Goal: Task Accomplishment & Management: Use online tool/utility

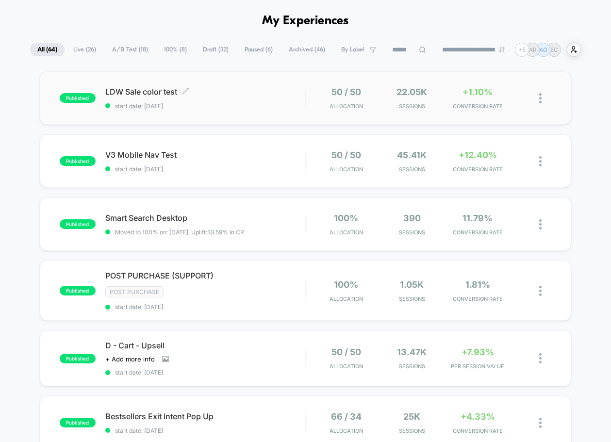
scroll to position [38, 0]
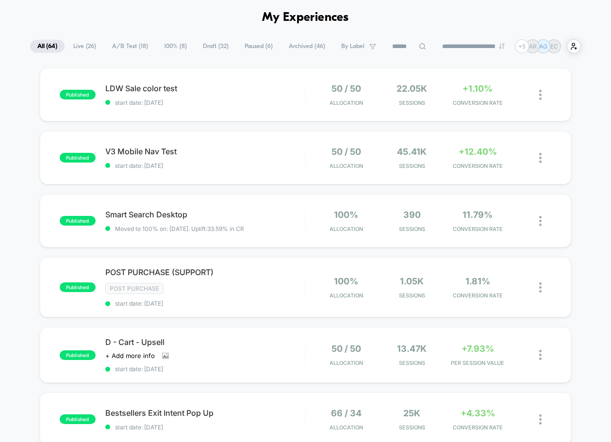
click at [140, 47] on span "A/B Test ( 18 )" at bounding box center [130, 46] width 50 height 13
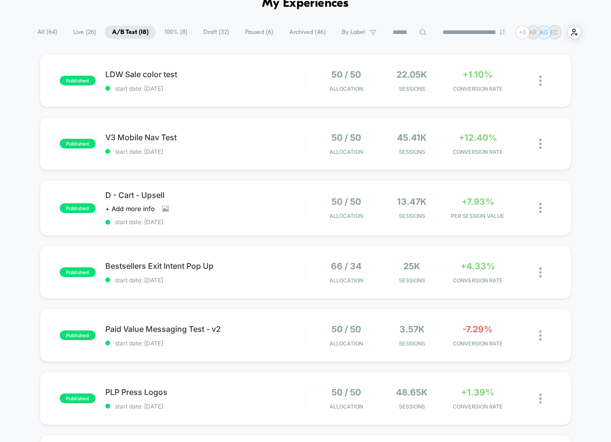
scroll to position [0, 0]
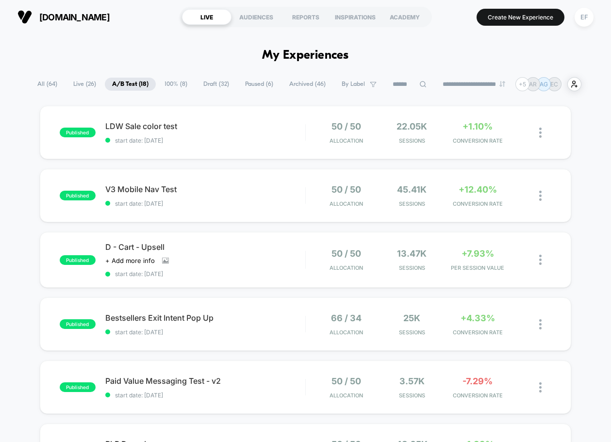
click at [499, 21] on button "Create New Experience" at bounding box center [520, 17] width 88 height 17
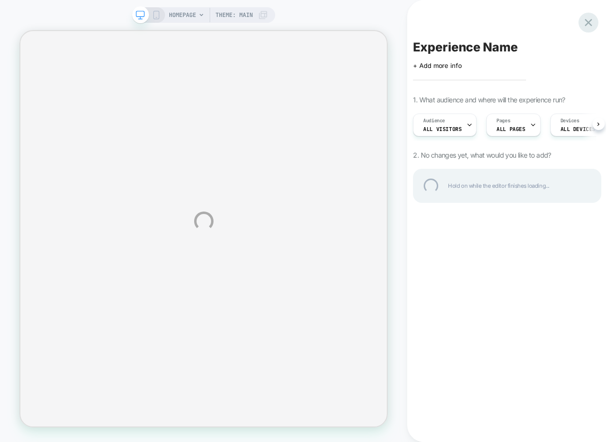
click at [588, 22] on div at bounding box center [588, 23] width 20 height 20
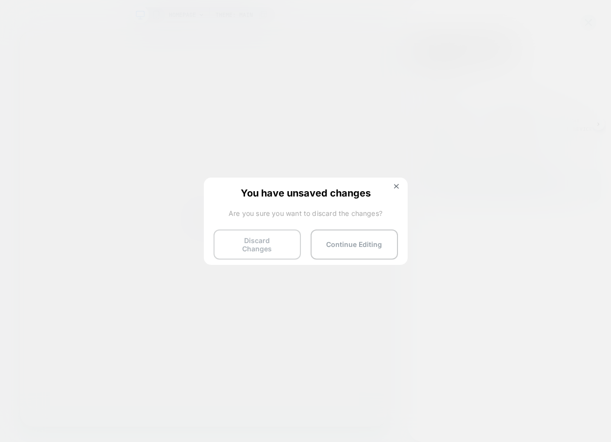
click at [244, 241] on button "Discard Changes" at bounding box center [256, 244] width 87 height 30
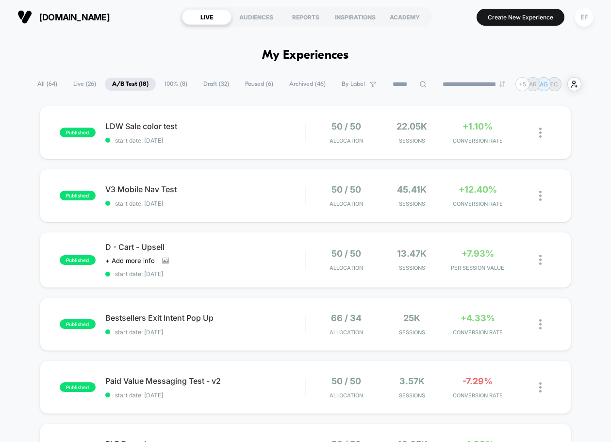
drag, startPoint x: 206, startPoint y: 89, endPoint x: 217, endPoint y: 94, distance: 12.4
click at [206, 89] on span "Draft ( 32 )" at bounding box center [216, 84] width 40 height 13
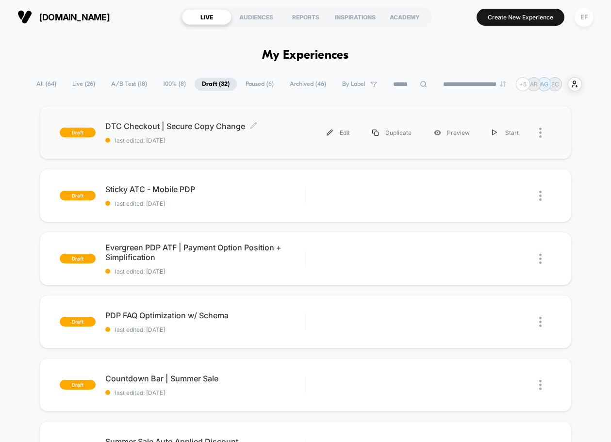
click at [276, 139] on span "last edited: [DATE]" at bounding box center [205, 140] width 200 height 7
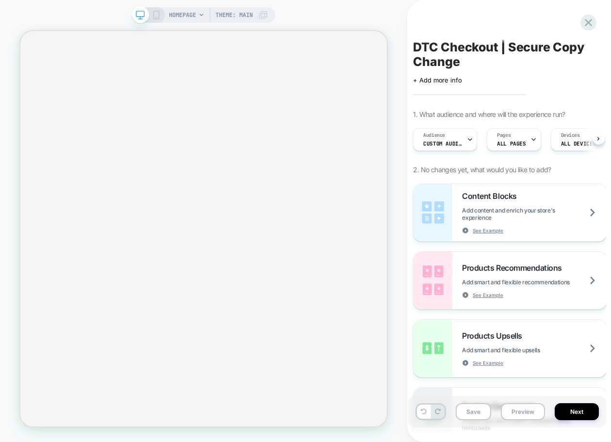
scroll to position [0, 0]
click at [457, 143] on span "Custom Audience" at bounding box center [441, 143] width 39 height 7
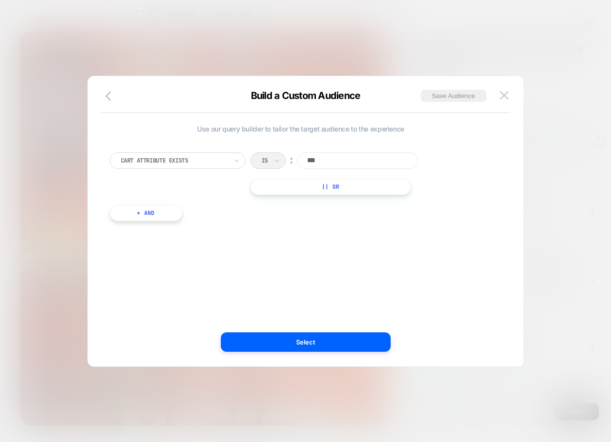
scroll to position [10, 0]
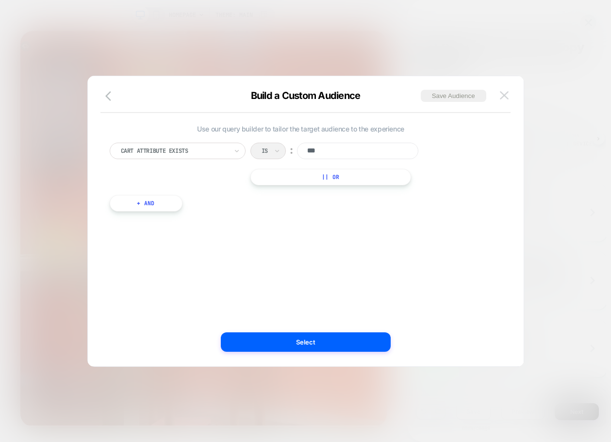
click at [508, 98] on button at bounding box center [504, 95] width 15 height 15
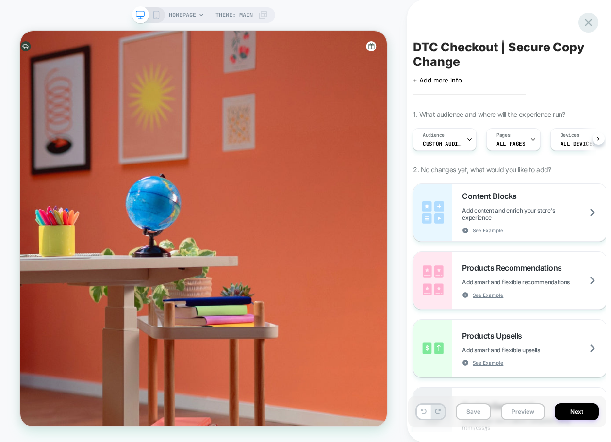
click at [590, 21] on icon at bounding box center [587, 22] width 7 height 7
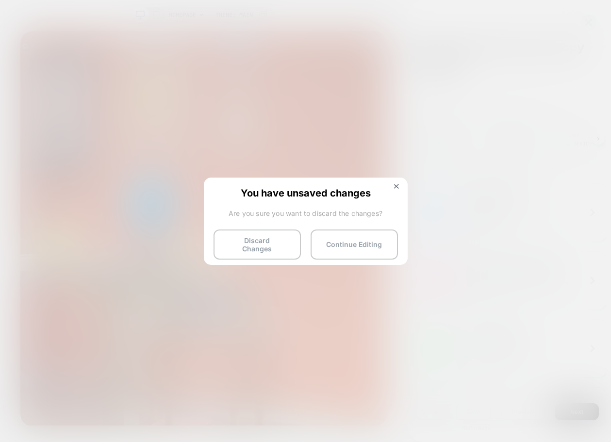
drag, startPoint x: 268, startPoint y: 239, endPoint x: 326, endPoint y: 226, distance: 59.7
click at [268, 239] on button "Discard Changes" at bounding box center [256, 244] width 87 height 30
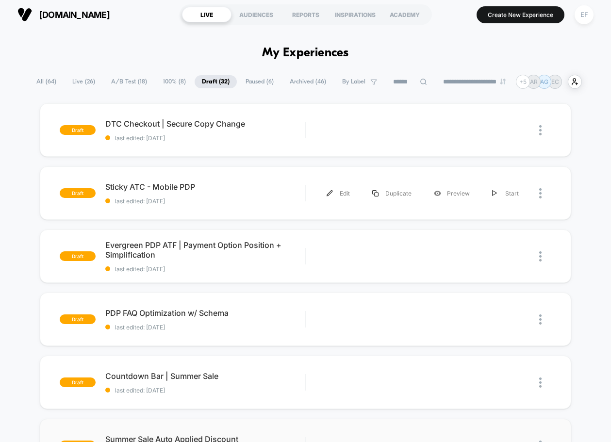
scroll to position [3, 0]
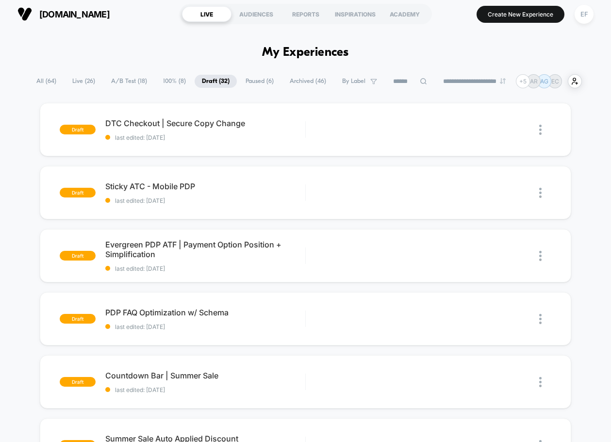
click at [250, 84] on span "Paused ( 6 )" at bounding box center [259, 81] width 43 height 13
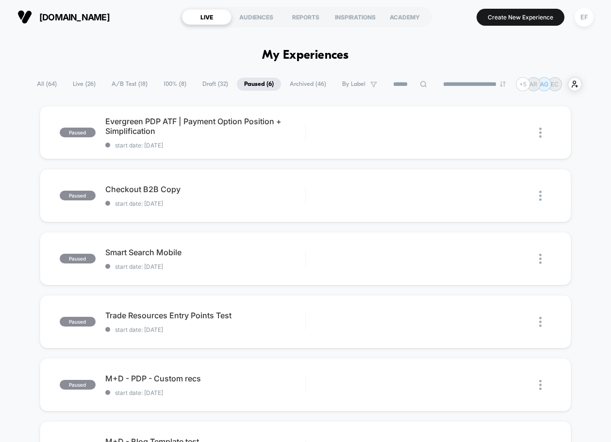
click at [168, 82] on span "100% ( 8 )" at bounding box center [174, 84] width 37 height 13
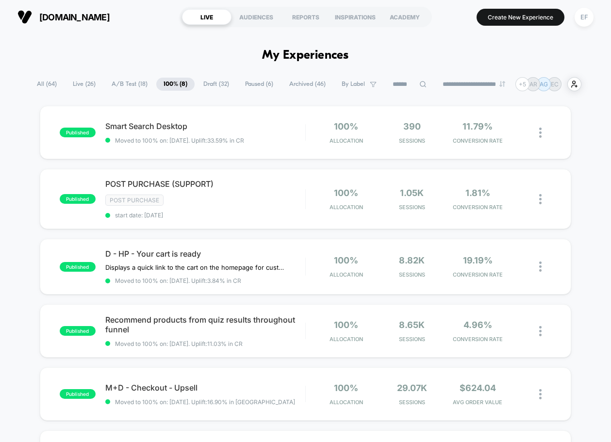
drag, startPoint x: 137, startPoint y: 85, endPoint x: 170, endPoint y: 94, distance: 34.5
click at [137, 85] on span "A/B Test ( 18 )" at bounding box center [129, 84] width 50 height 13
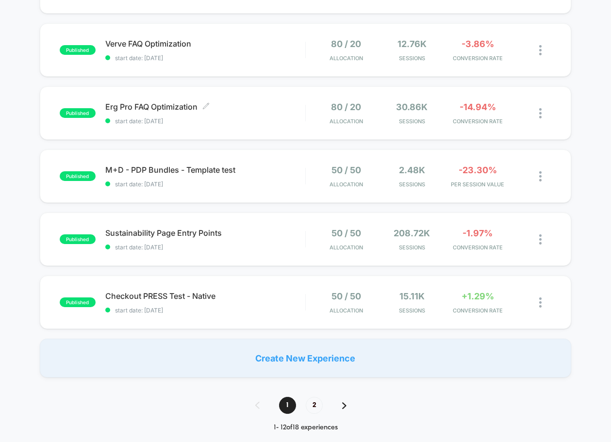
scroll to position [527, 0]
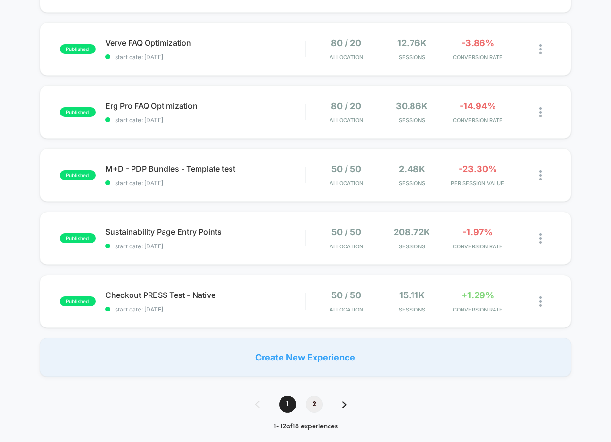
click at [311, 409] on span "2" at bounding box center [314, 404] width 17 height 17
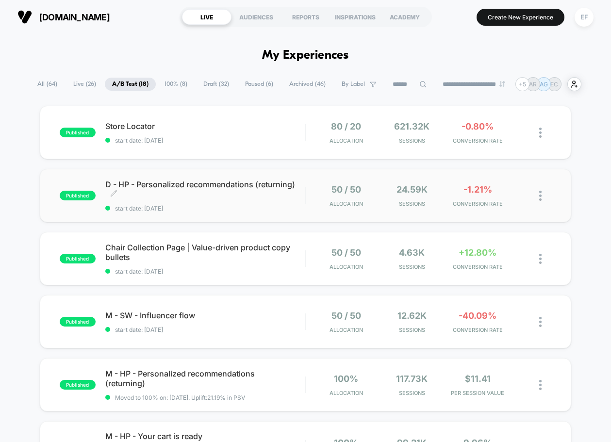
scroll to position [8, 0]
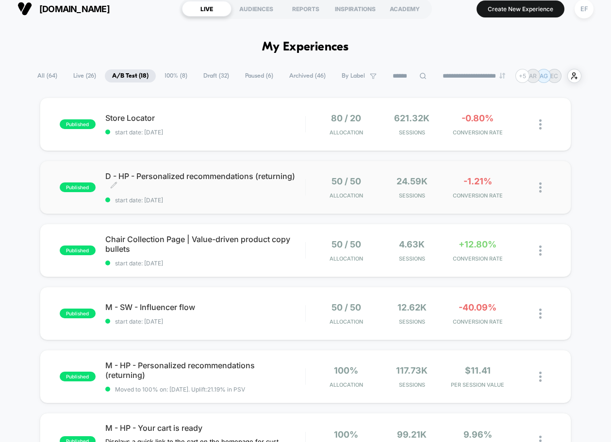
click at [264, 188] on span "D - HP - Personalized recommendations (returning) Click to edit experience deta…" at bounding box center [205, 180] width 200 height 19
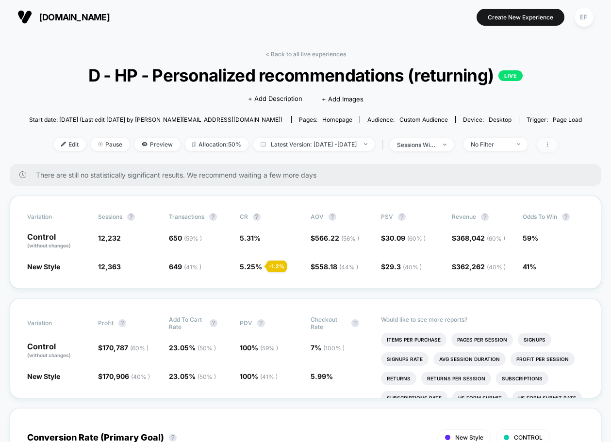
click at [547, 146] on icon at bounding box center [546, 144] width 1 height 5
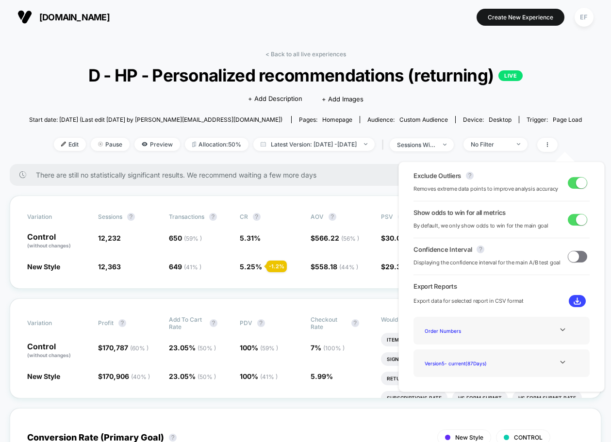
click at [346, 85] on div "Click to edit experience details + Add Description + Add Images" at bounding box center [305, 98] width 331 height 26
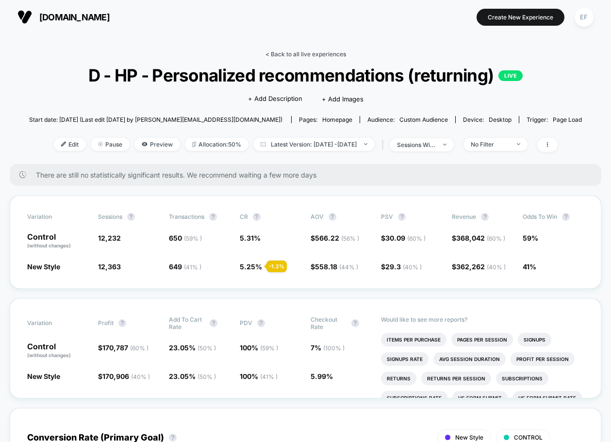
click at [304, 57] on link "< Back to all live experiences" at bounding box center [305, 53] width 81 height 7
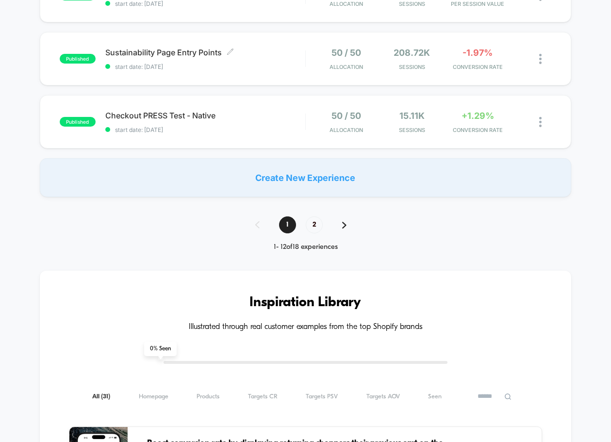
scroll to position [632, 0]
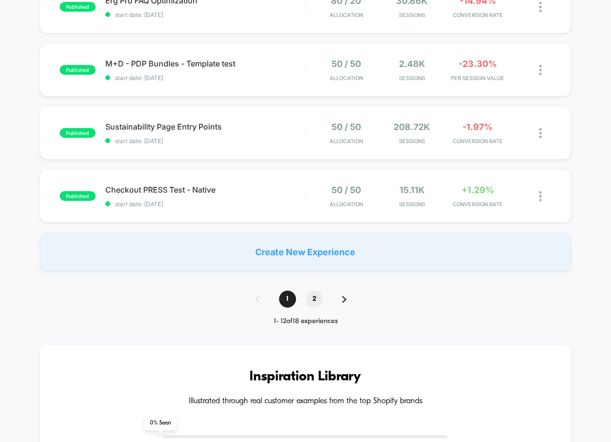
click at [319, 299] on span "2" at bounding box center [314, 299] width 17 height 17
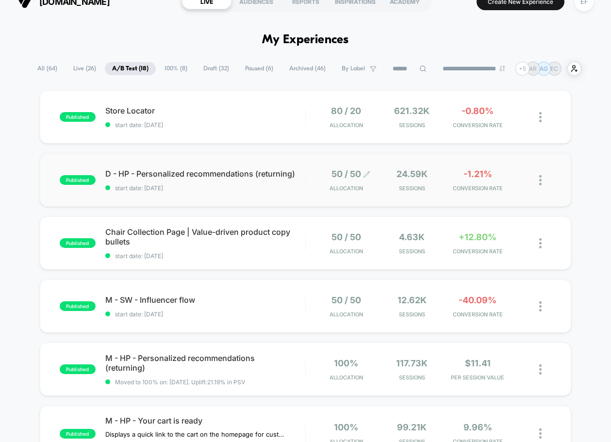
scroll to position [16, 0]
click at [539, 179] on img at bounding box center [540, 180] width 2 height 10
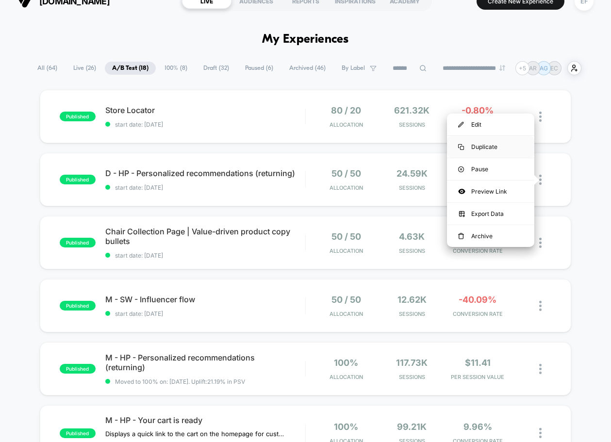
click at [497, 149] on div "Duplicate" at bounding box center [490, 147] width 87 height 22
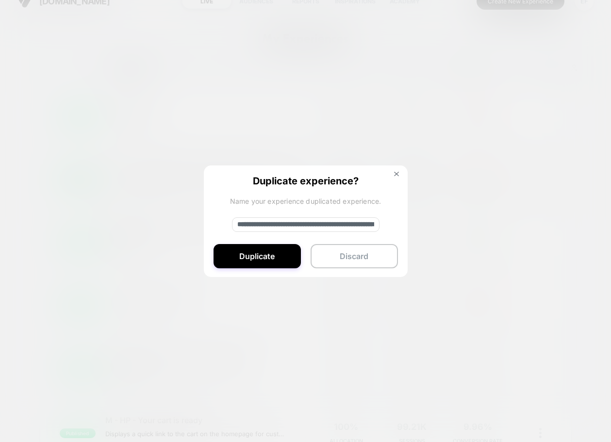
drag, startPoint x: 266, startPoint y: 222, endPoint x: 229, endPoint y: 222, distance: 36.9
click at [229, 222] on div "**********" at bounding box center [306, 221] width 204 height 113
drag, startPoint x: 261, startPoint y: 220, endPoint x: 255, endPoint y: 221, distance: 6.9
click at [255, 221] on input "**********" at bounding box center [305, 224] width 147 height 15
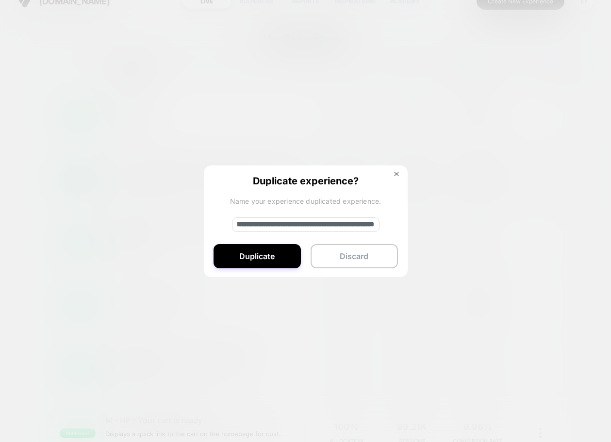
drag, startPoint x: 306, startPoint y: 225, endPoint x: 446, endPoint y: 232, distance: 139.9
click at [539, 191] on div "**********" at bounding box center [545, 179] width 12 height 23
type input "**********"
click at [232, 251] on button "Duplicate" at bounding box center [256, 256] width 87 height 24
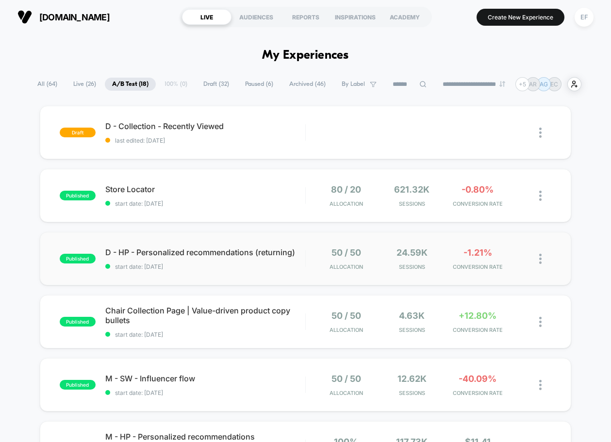
scroll to position [0, 0]
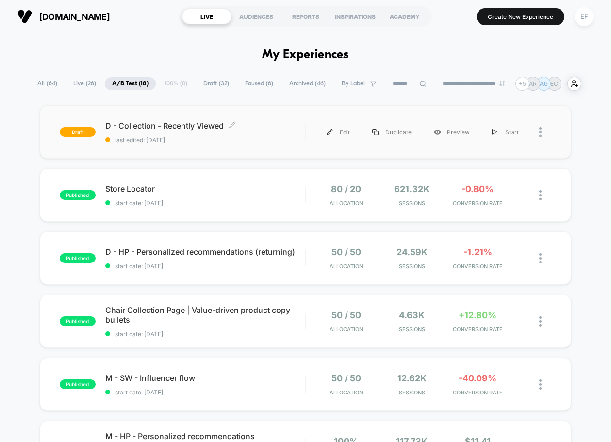
click at [264, 137] on span "last edited: [DATE]" at bounding box center [205, 139] width 200 height 7
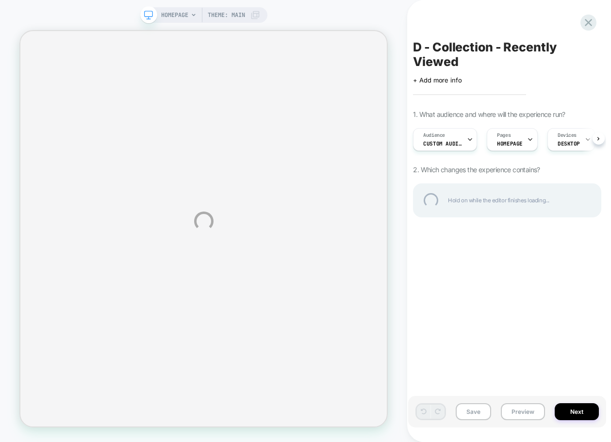
click at [511, 141] on div "HOMEPAGE Theme: MAIN D - Collection - Recently Viewed Click to edit experience …" at bounding box center [305, 221] width 611 height 442
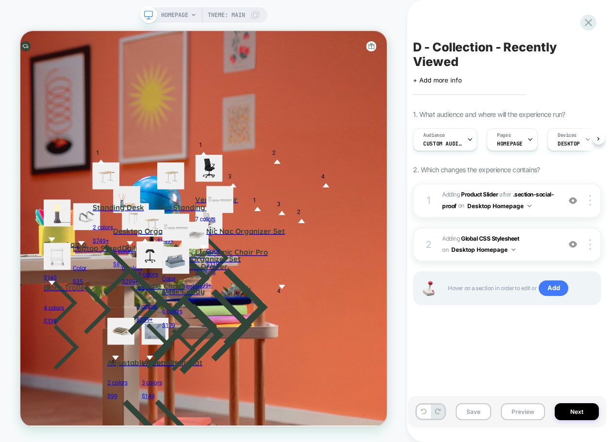
scroll to position [0, 0]
click at [458, 142] on span "Custom Audience" at bounding box center [441, 143] width 39 height 7
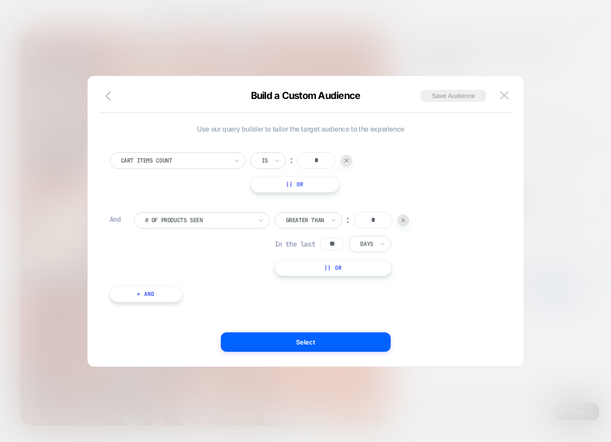
scroll to position [0, 0]
click at [350, 160] on div at bounding box center [346, 160] width 12 height 12
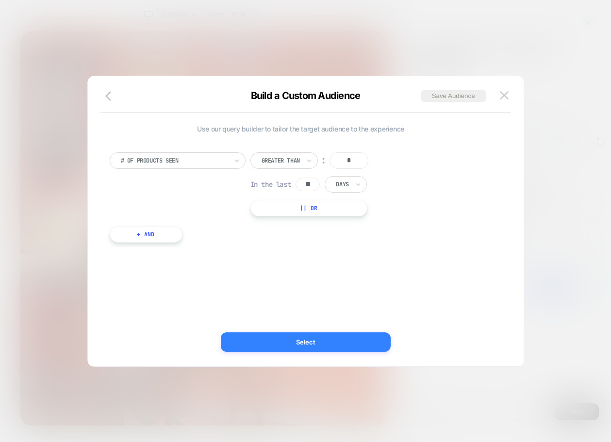
click at [315, 340] on button "Select" at bounding box center [306, 341] width 170 height 19
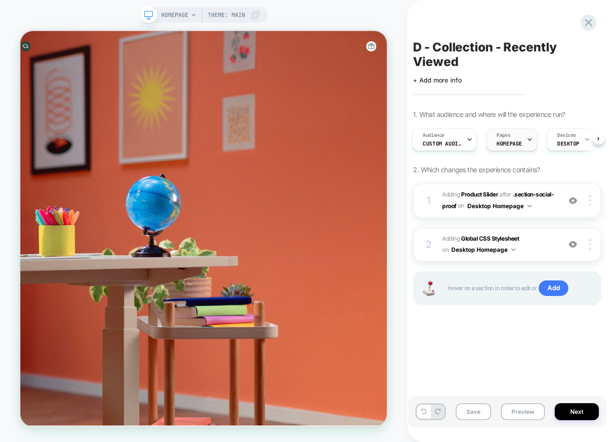
click at [514, 145] on span "HOMEPAGE" at bounding box center [509, 143] width 26 height 7
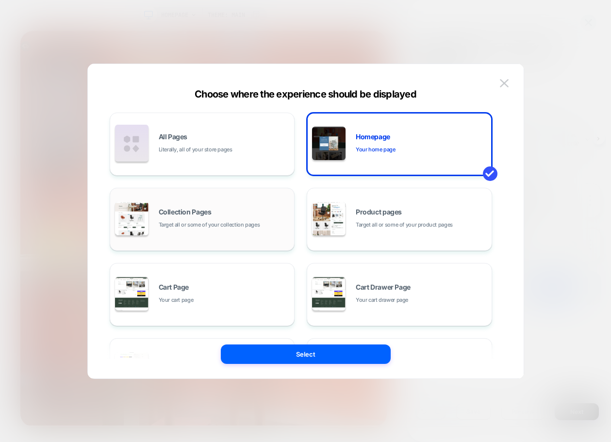
click at [265, 216] on div "Collection Pages Target all or some of your collection pages" at bounding box center [224, 219] width 131 height 21
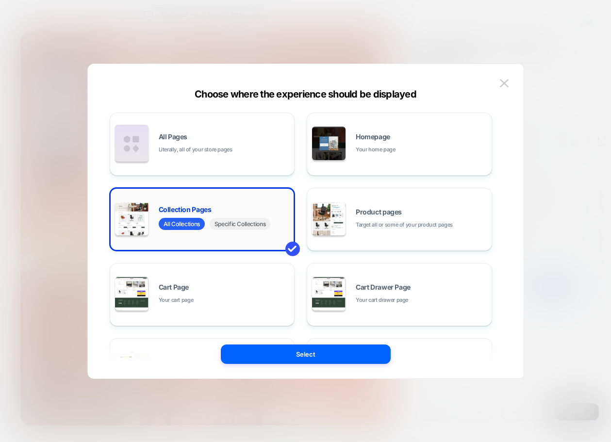
click at [247, 223] on span "Specific Collections" at bounding box center [240, 224] width 61 height 12
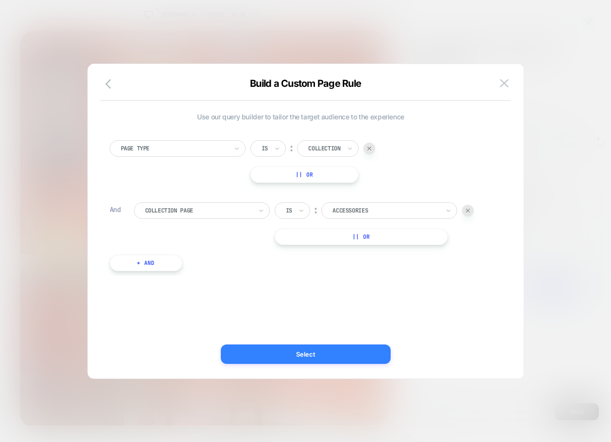
click at [334, 350] on button "Select" at bounding box center [306, 353] width 170 height 19
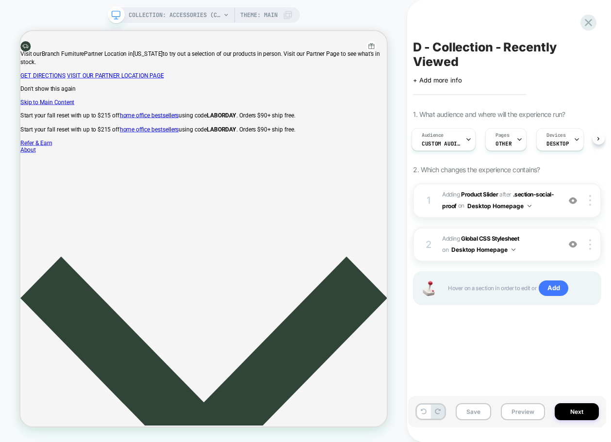
scroll to position [0, 1]
click at [518, 144] on div at bounding box center [520, 140] width 6 height 22
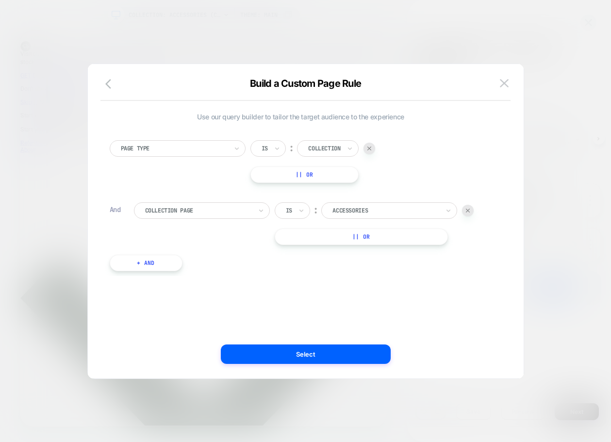
click at [371, 213] on div at bounding box center [385, 210] width 107 height 9
type input "**********"
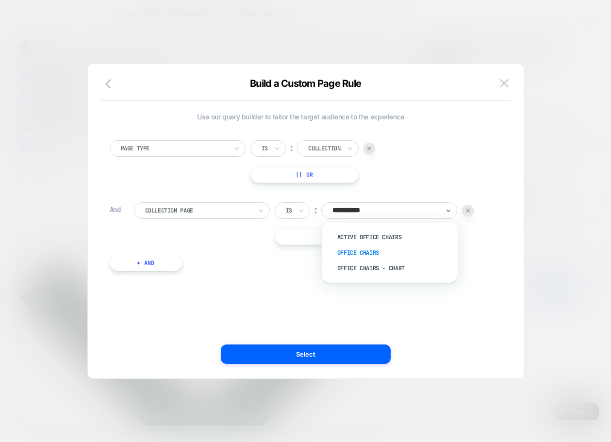
click at [365, 248] on div "Office Chairs" at bounding box center [394, 253] width 126 height 16
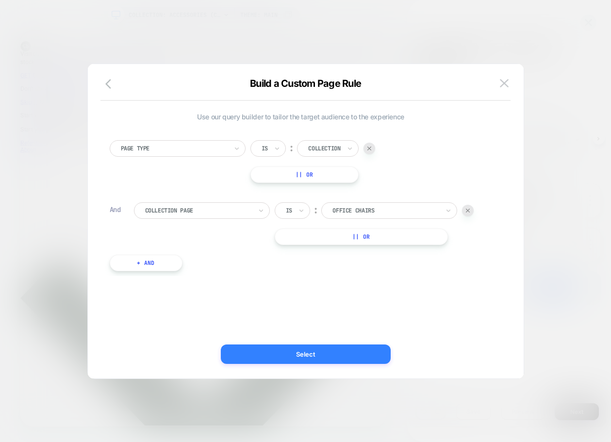
click at [361, 354] on button "Select" at bounding box center [306, 353] width 170 height 19
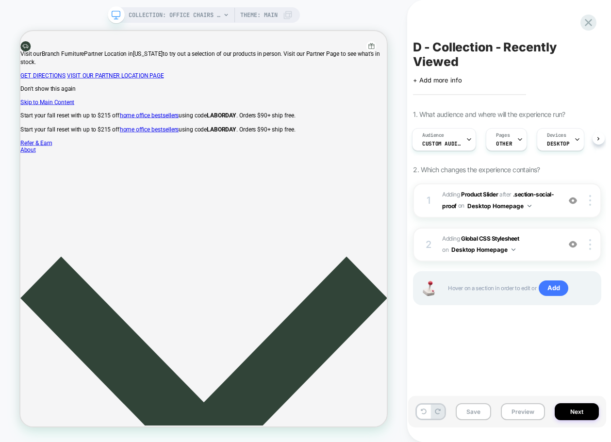
scroll to position [0, 1]
click at [540, 207] on span "#_loomi_addon_1743430018517_dup1755695453 Adding Product Slider AFTER .section-…" at bounding box center [498, 200] width 113 height 23
click at [509, 204] on button "Desktop Homepage" at bounding box center [499, 206] width 64 height 12
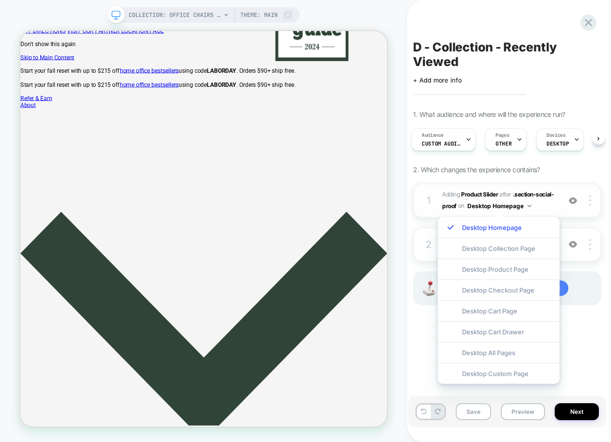
scroll to position [0, 0]
click at [548, 211] on span "#_loomi_addon_1743430018517_dup1755695453 Adding Product Slider AFTER .section-…" at bounding box center [498, 200] width 113 height 23
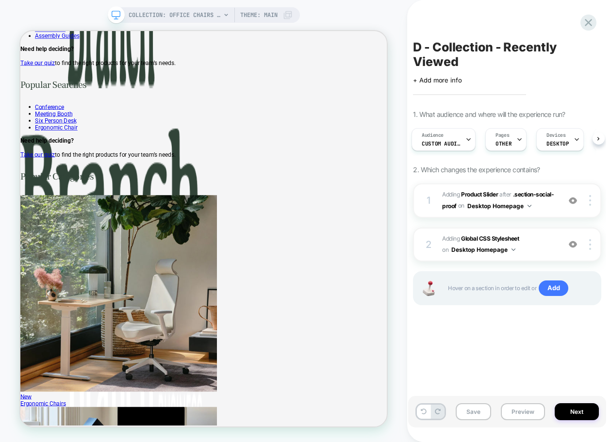
scroll to position [1478, 0]
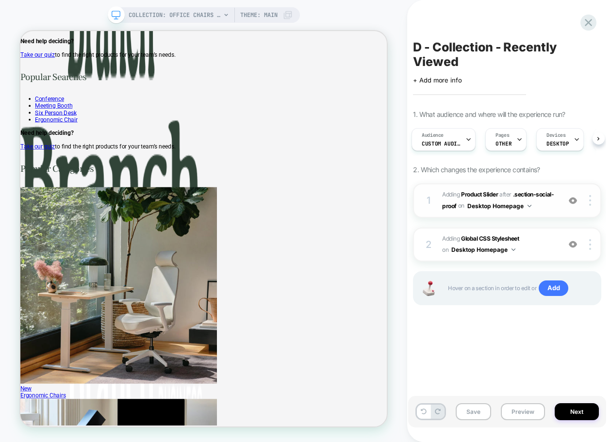
click at [534, 203] on span "#_loomi_addon_1743430018517_dup1755695453 Adding Product Slider AFTER .section-…" at bounding box center [498, 200] width 113 height 23
drag, startPoint x: 510, startPoint y: 205, endPoint x: 515, endPoint y: 206, distance: 5.1
click at [510, 205] on button "Desktop Homepage" at bounding box center [499, 206] width 64 height 12
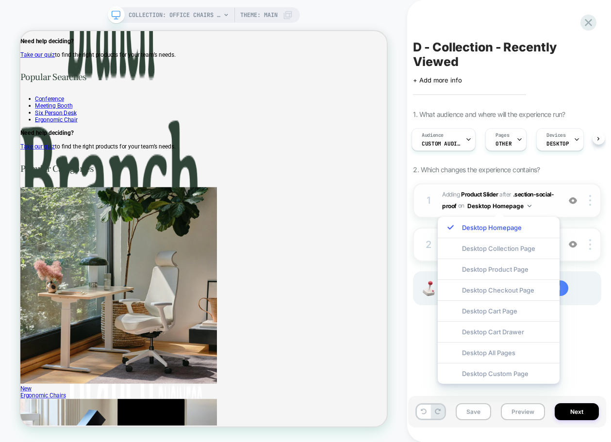
click at [537, 206] on span "#_loomi_addon_1743430018517_dup1755695453 Adding Product Slider AFTER .section-…" at bounding box center [498, 200] width 113 height 23
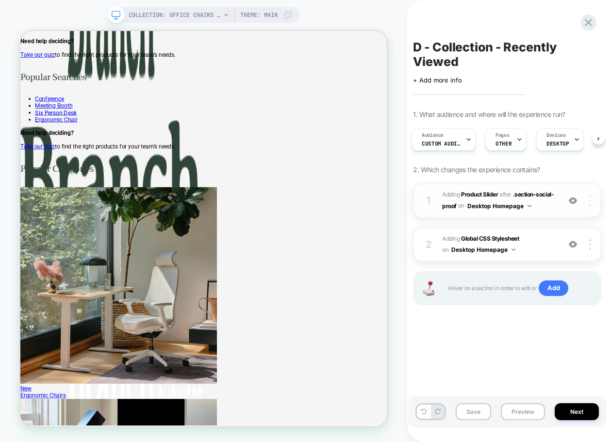
click at [585, 205] on div at bounding box center [591, 200] width 18 height 11
click at [528, 210] on span "#_loomi_addon_1743430018517_dup1755695453 Adding Product Slider AFTER .section-…" at bounding box center [498, 200] width 113 height 23
click at [528, 207] on button "Desktop Homepage" at bounding box center [499, 206] width 64 height 12
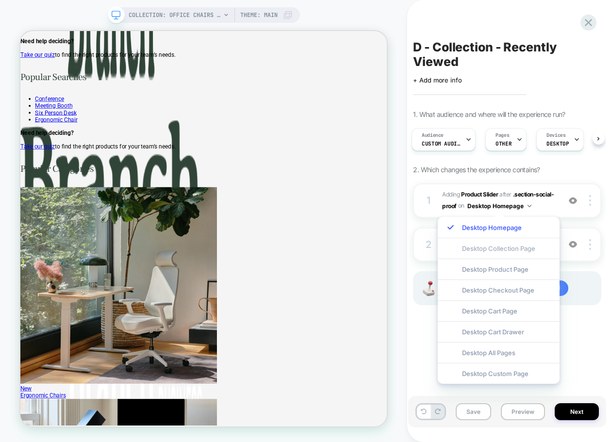
click at [502, 249] on div "Desktop Collection Page" at bounding box center [499, 248] width 122 height 21
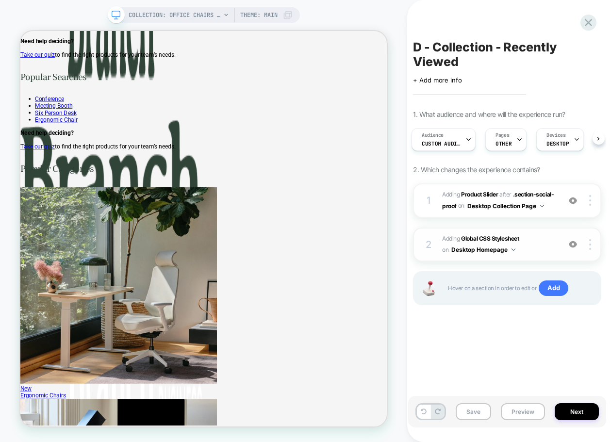
click at [509, 249] on button "Desktop Homepage" at bounding box center [483, 249] width 64 height 12
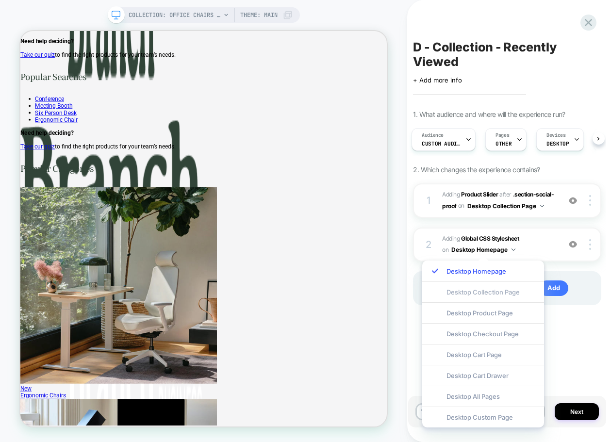
click at [507, 289] on div "Desktop Collection Page" at bounding box center [483, 291] width 122 height 21
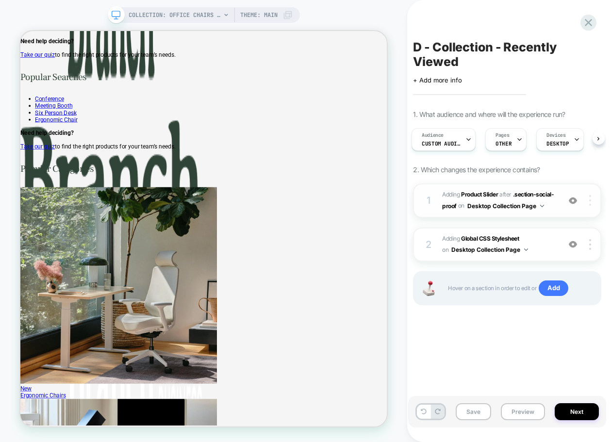
click at [589, 203] on img at bounding box center [590, 200] width 2 height 11
click at [439, 210] on div "1 #_loomi_addon_1743430018517_dup1755695453 Adding Product Slider AFTER .sectio…" at bounding box center [507, 200] width 188 height 34
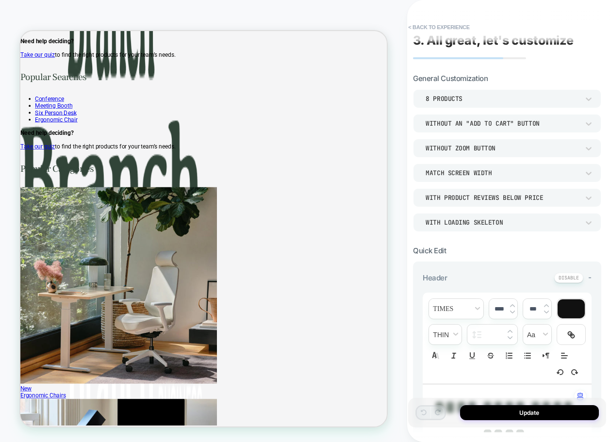
scroll to position [0, 0]
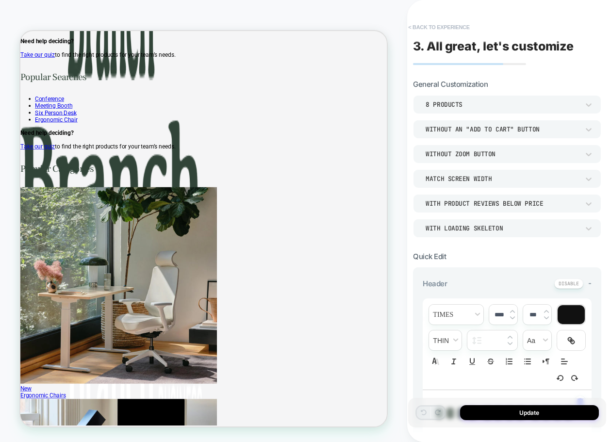
click at [442, 26] on button "< Back to experience" at bounding box center [438, 27] width 71 height 16
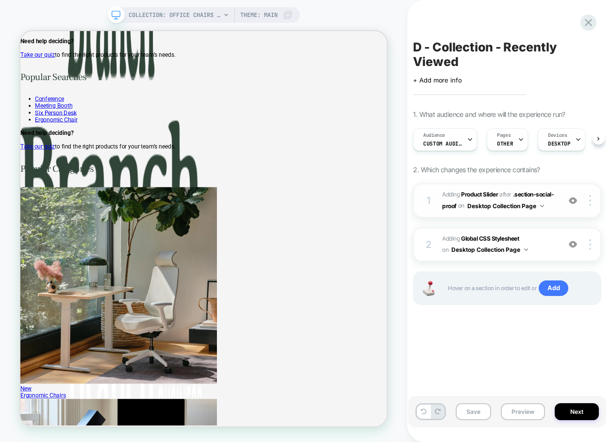
scroll to position [0, 0]
click at [590, 201] on div at bounding box center [591, 200] width 18 height 11
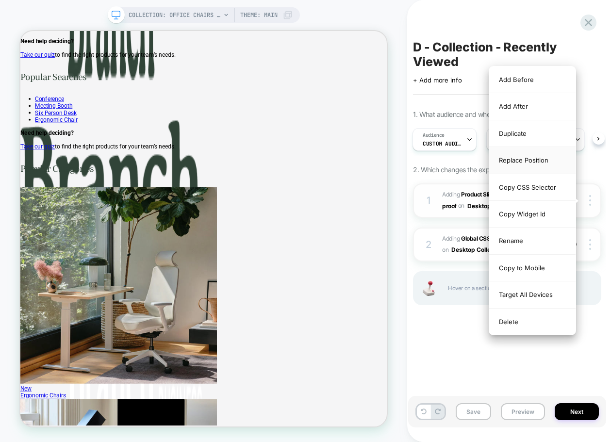
click at [506, 157] on div "Replace Position" at bounding box center [532, 160] width 86 height 27
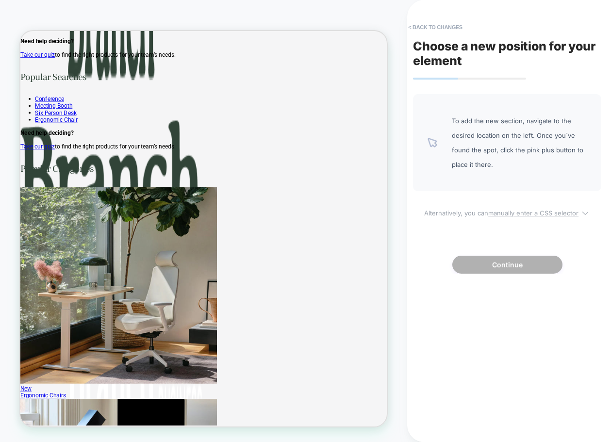
click at [516, 213] on u "manually enter a CSS selector" at bounding box center [533, 213] width 90 height 8
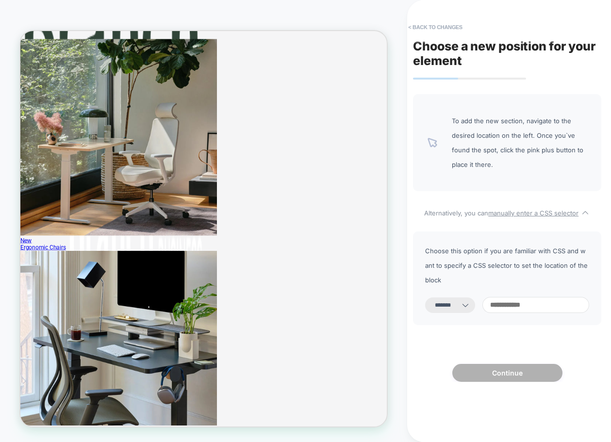
scroll to position [1536, 0]
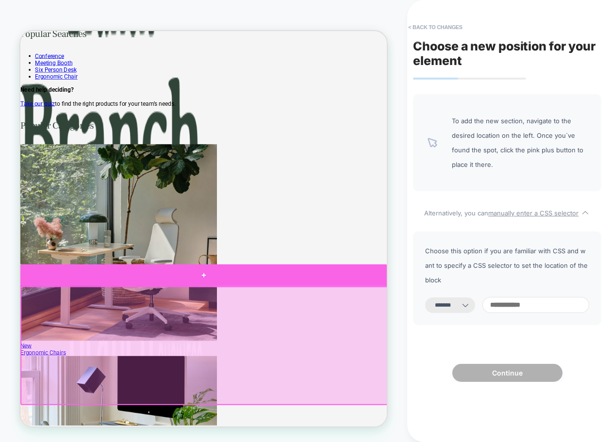
click at [375, 358] on div at bounding box center [264, 356] width 489 height 29
select select "**********"
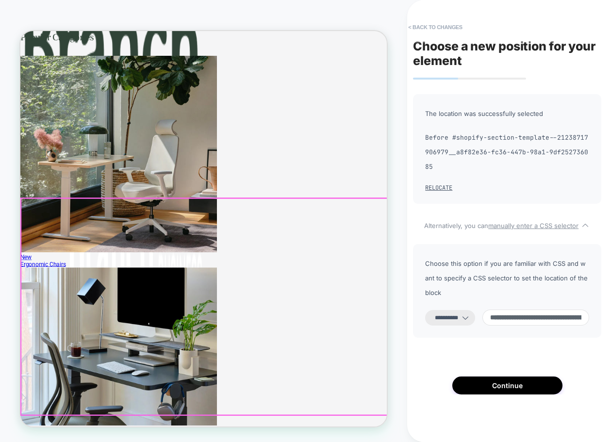
scroll to position [1696, 0]
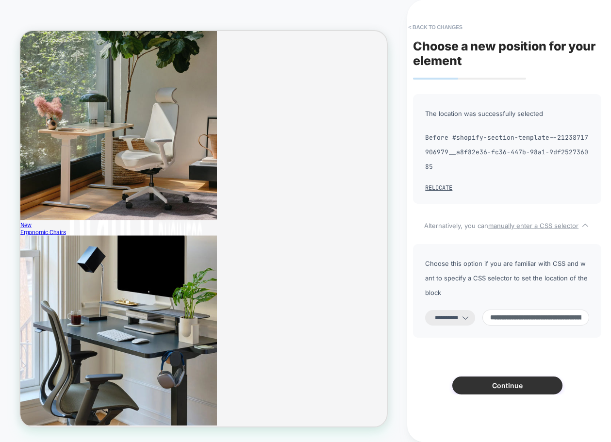
click at [535, 376] on button "Continue" at bounding box center [507, 385] width 110 height 18
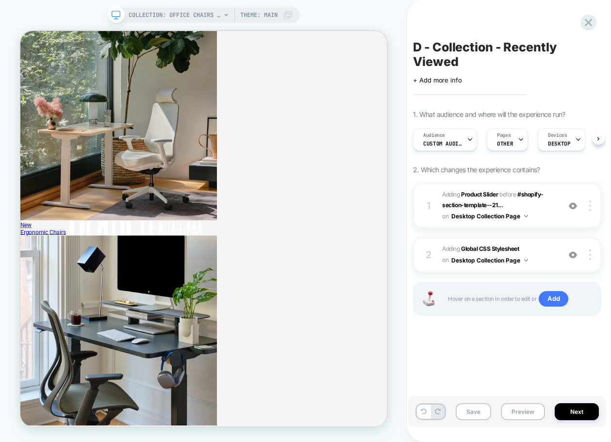
scroll to position [0, 0]
click at [547, 203] on span "#_loomi_addon_1743430018517_dup1755695453 Adding Product Slider BEFORE #shopify…" at bounding box center [498, 205] width 113 height 33
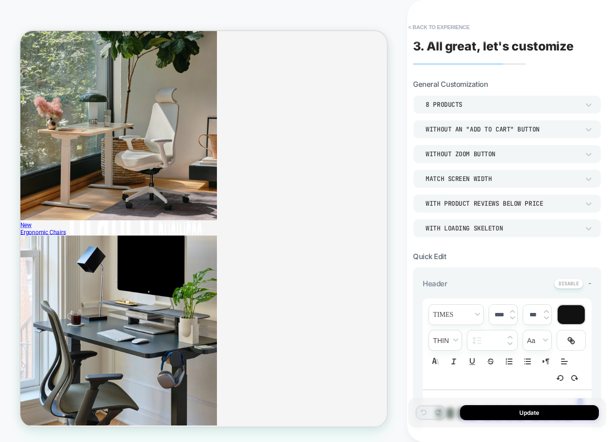
scroll to position [1757, 0]
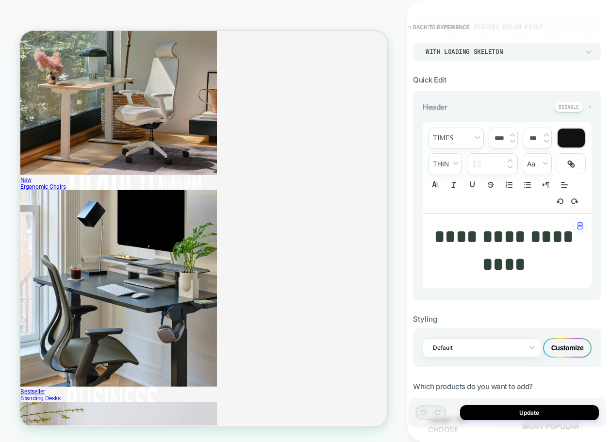
scroll to position [188, 0]
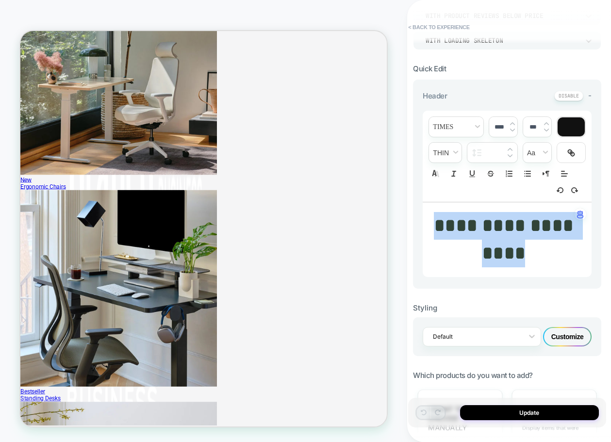
drag, startPoint x: 560, startPoint y: 259, endPoint x: 445, endPoint y: 226, distance: 120.2
click at [445, 226] on p "**********" at bounding box center [503, 239] width 142 height 55
type input "****"
type input "******"
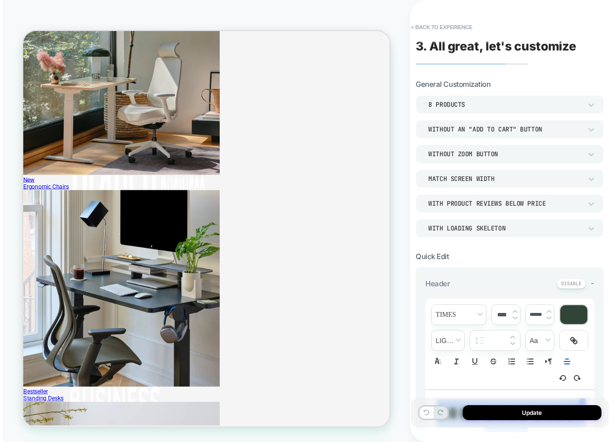
scroll to position [0, 0]
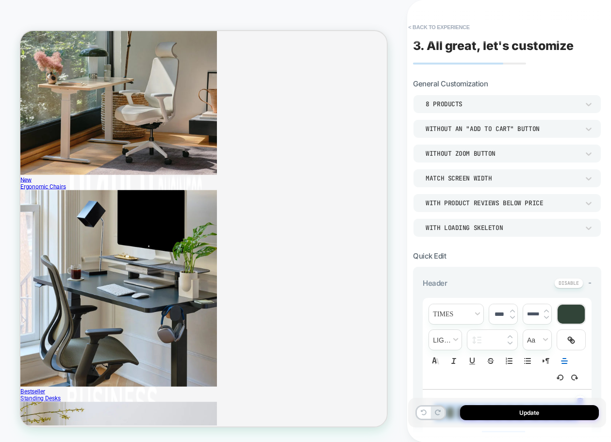
click at [493, 178] on div "Match Screen Width" at bounding box center [501, 178] width 153 height 8
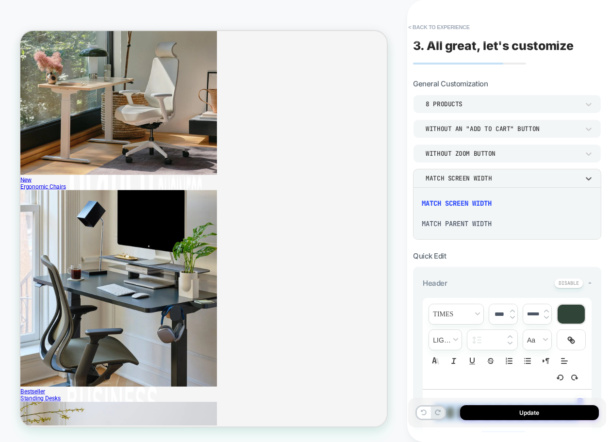
click at [475, 225] on div "Match Parent Width" at bounding box center [507, 223] width 180 height 20
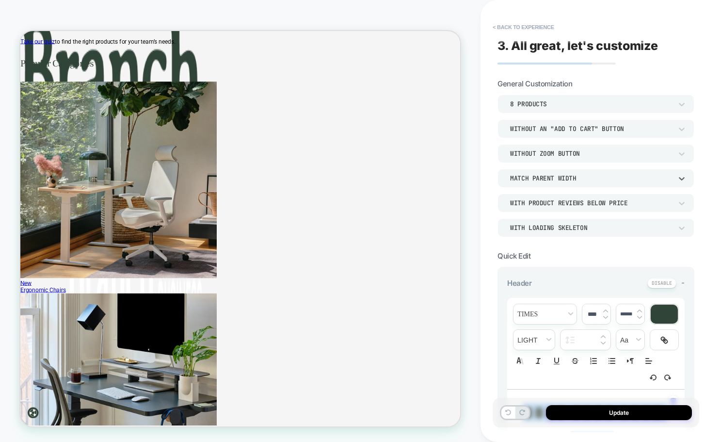
scroll to position [1864, 0]
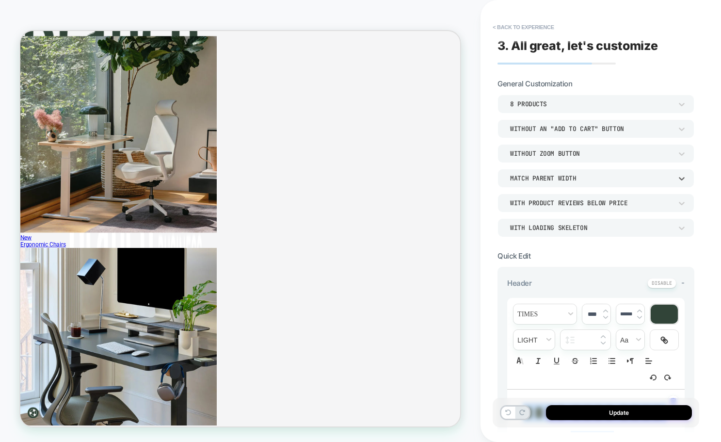
click at [579, 176] on div "Match Parent Width" at bounding box center [591, 178] width 162 height 8
click at [583, 249] on div at bounding box center [360, 221] width 721 height 442
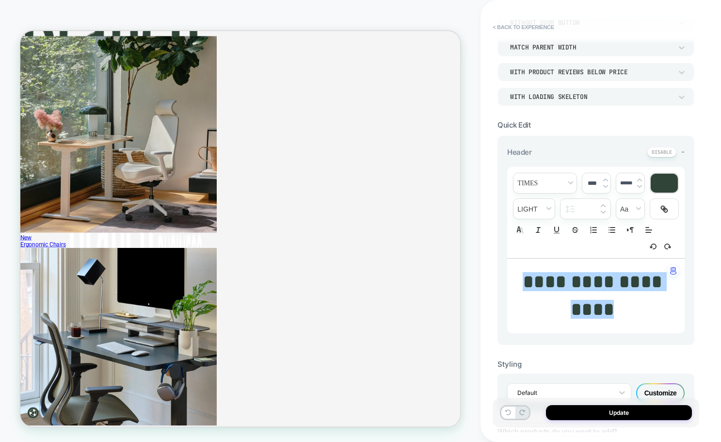
scroll to position [132, 0]
click at [605, 312] on span "**********" at bounding box center [595, 294] width 144 height 47
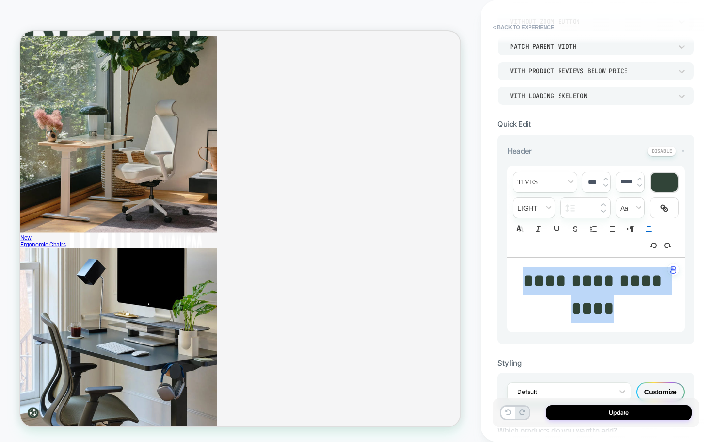
drag, startPoint x: 585, startPoint y: 300, endPoint x: 508, endPoint y: 268, distance: 83.3
click at [508, 268] on div "**********" at bounding box center [596, 295] width 178 height 75
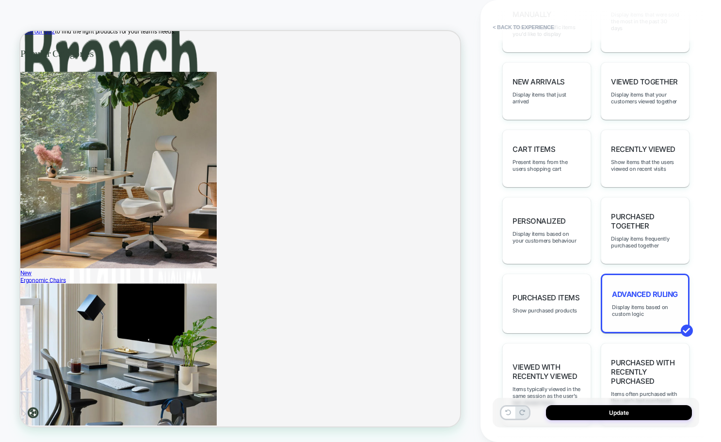
scroll to position [565, 0]
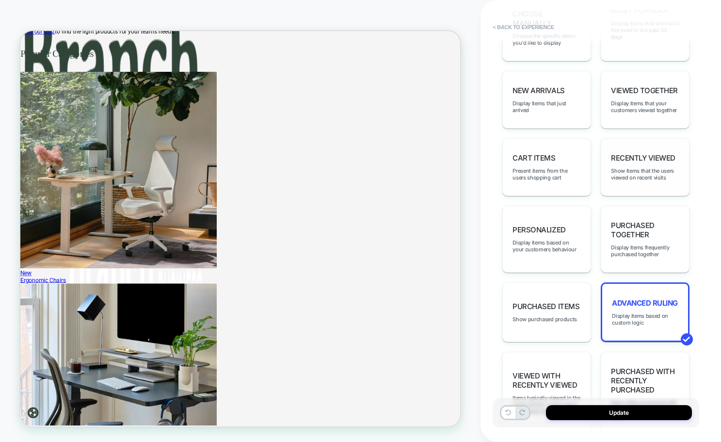
click at [610, 138] on div "Recently Viewed Show items that the users viewed on recent visits" at bounding box center [645, 167] width 89 height 58
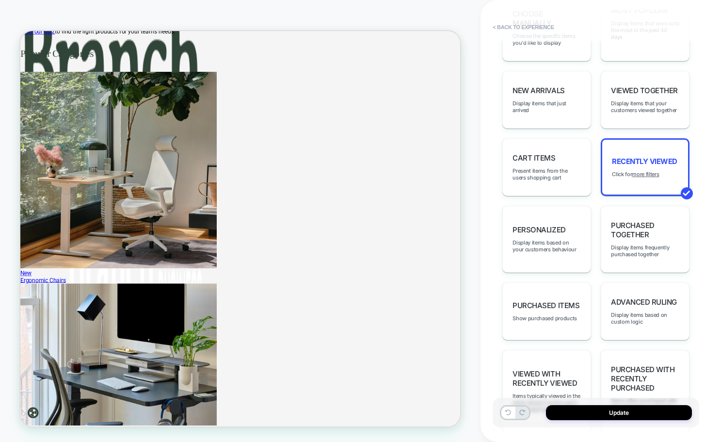
scroll to position [1866, 0]
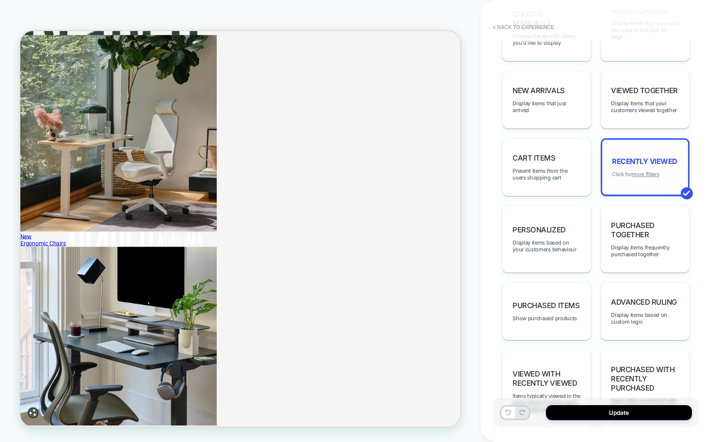
click at [610, 171] on u "more filters" at bounding box center [645, 174] width 27 height 7
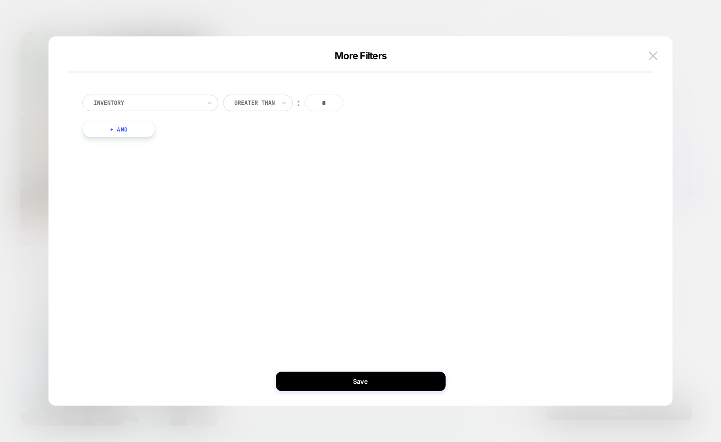
click at [139, 127] on button "+ And" at bounding box center [118, 129] width 73 height 16
click at [149, 138] on div at bounding box center [171, 138] width 107 height 9
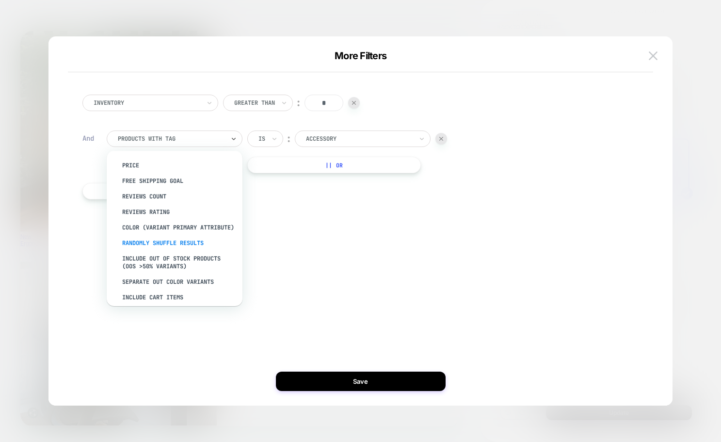
scroll to position [76, 0]
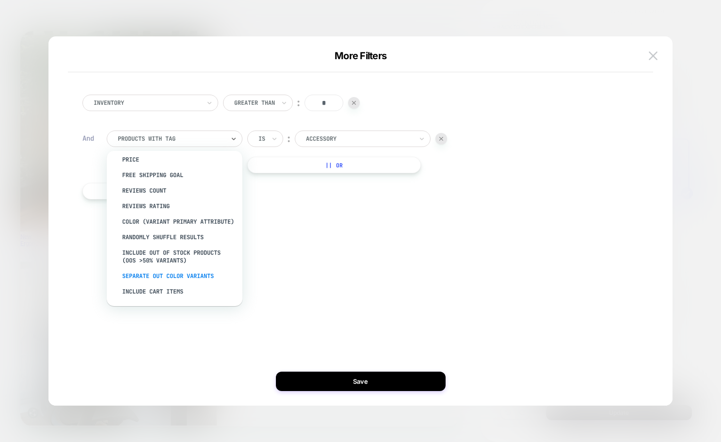
click at [204, 280] on div "Separate out color variants" at bounding box center [179, 276] width 126 height 16
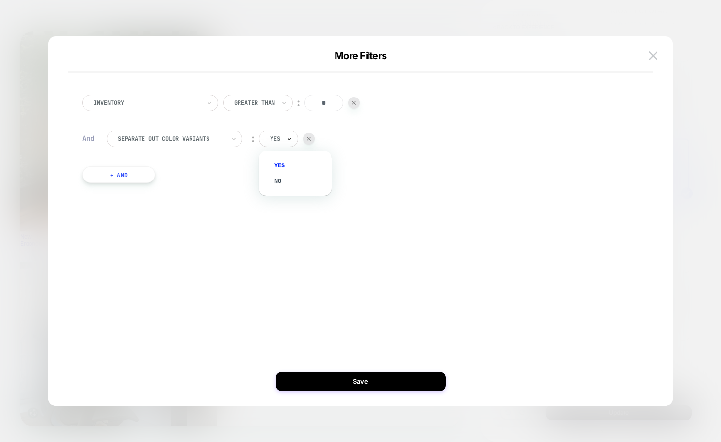
click at [287, 138] on icon at bounding box center [289, 139] width 7 height 10
click at [280, 180] on div "no" at bounding box center [300, 181] width 63 height 16
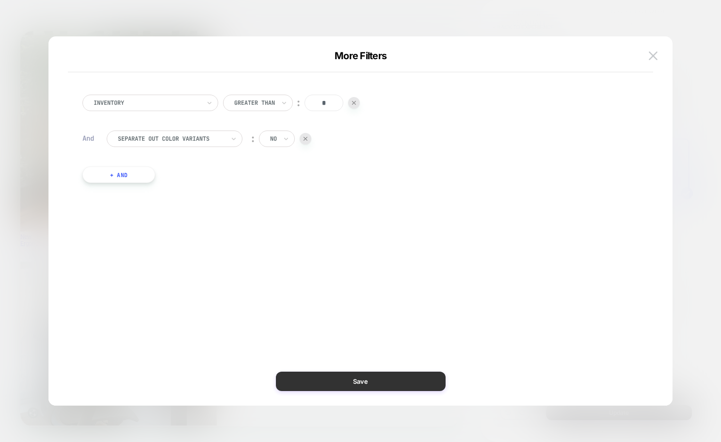
click at [386, 379] on button "Save" at bounding box center [361, 381] width 170 height 19
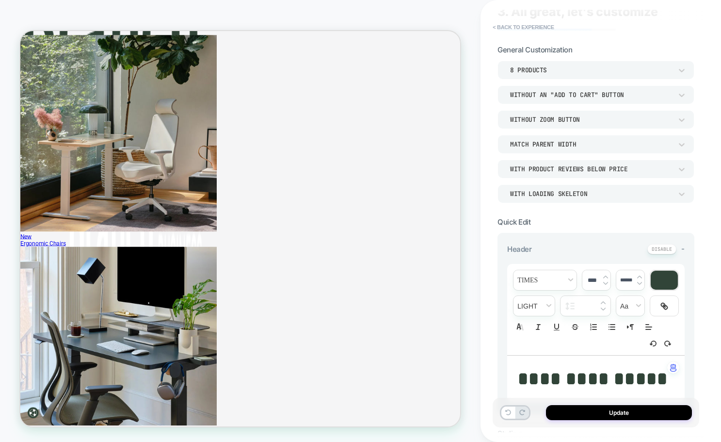
scroll to position [0, 0]
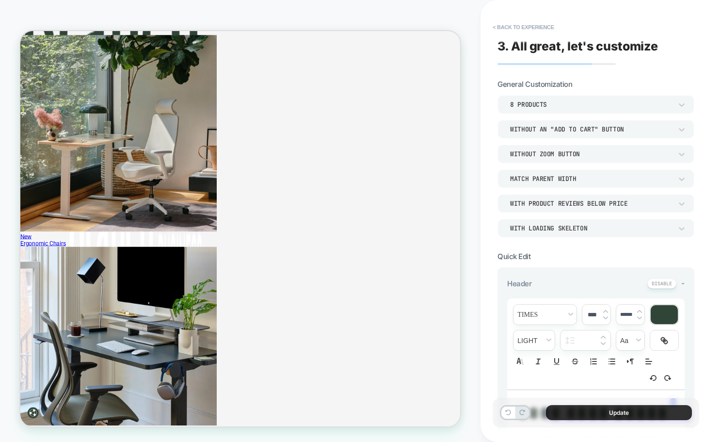
click at [610, 412] on button "Update" at bounding box center [619, 412] width 146 height 15
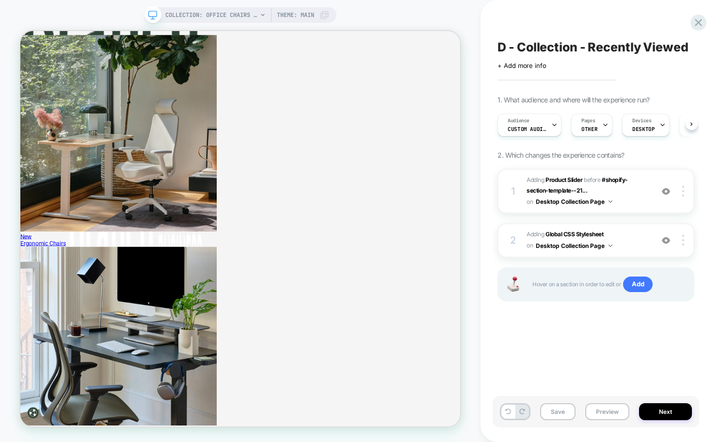
scroll to position [0, 0]
click at [553, 410] on button "Save" at bounding box center [557, 411] width 35 height 17
click at [610, 21] on icon at bounding box center [698, 22] width 7 height 7
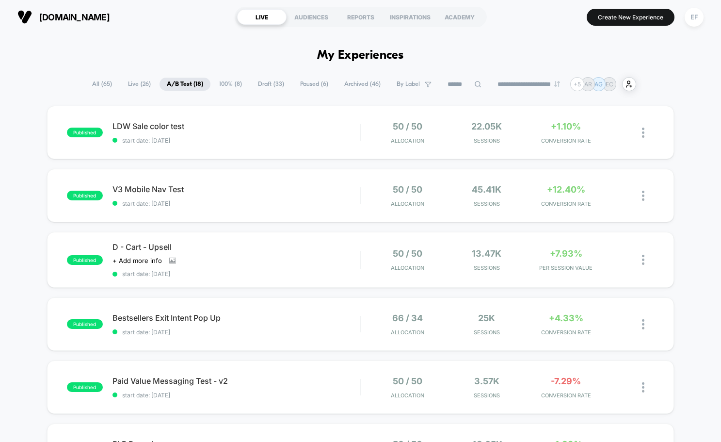
click at [274, 86] on span "Draft ( 33 )" at bounding box center [271, 84] width 41 height 13
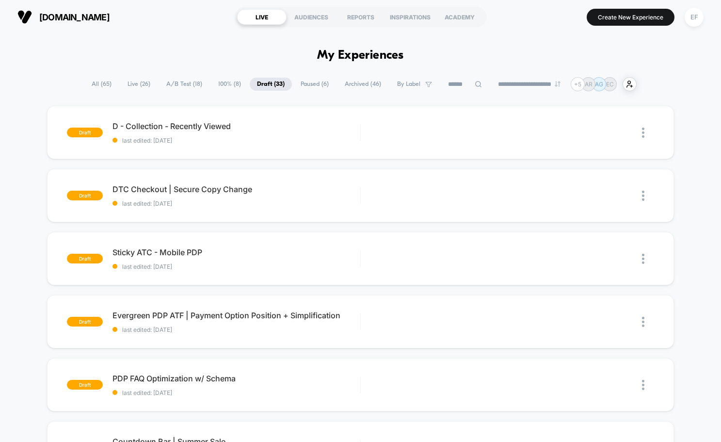
click at [306, 83] on span "Paused ( 6 )" at bounding box center [314, 84] width 43 height 13
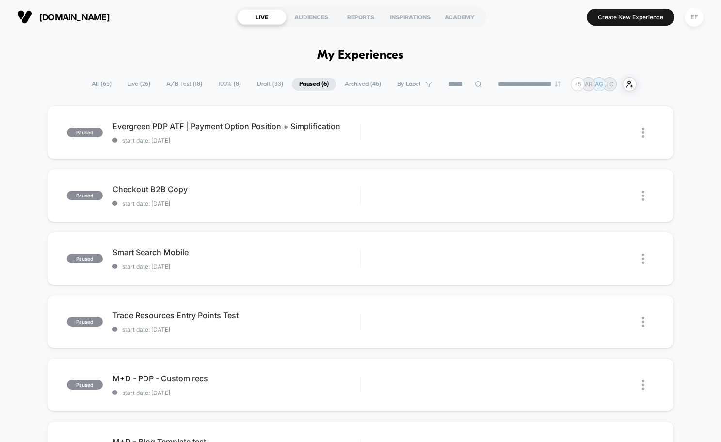
click at [211, 82] on span "100% ( 8 )" at bounding box center [229, 84] width 37 height 13
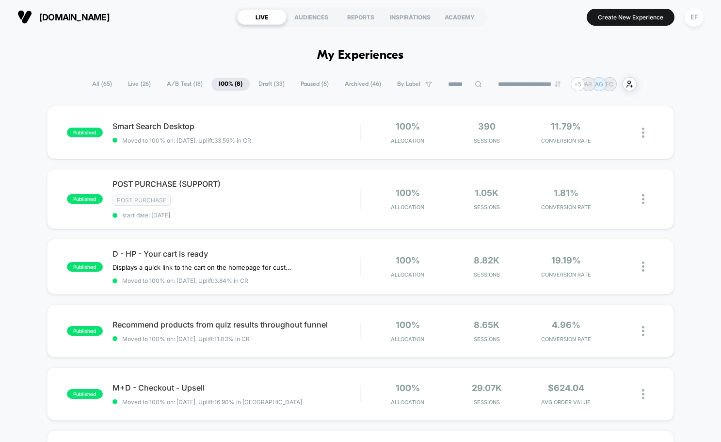
click at [187, 81] on span "A/B Test ( 18 )" at bounding box center [185, 84] width 50 height 13
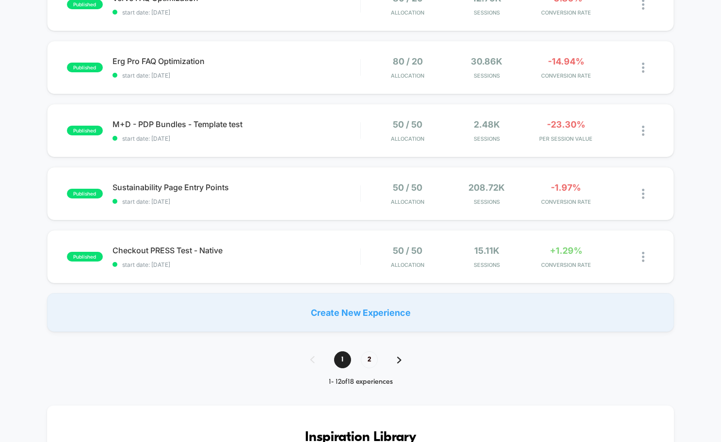
scroll to position [574, 0]
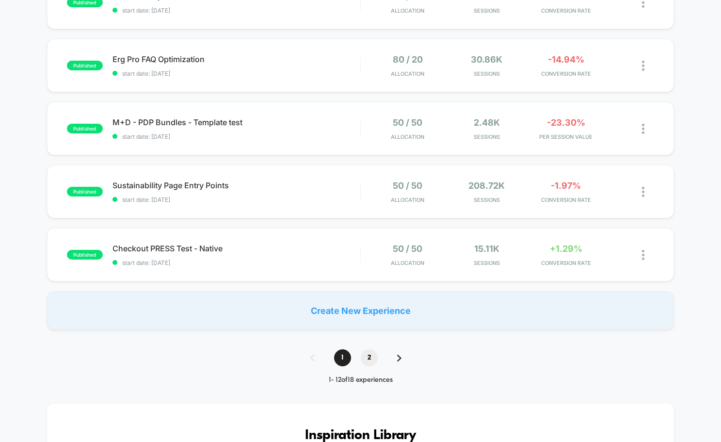
click at [367, 357] on span "2" at bounding box center [369, 357] width 17 height 17
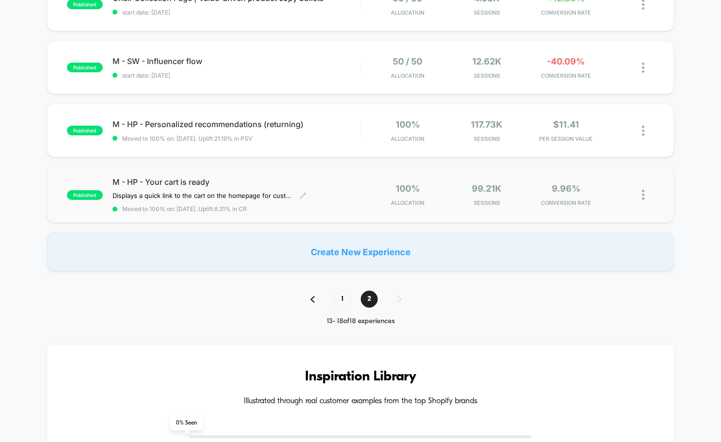
scroll to position [250, 0]
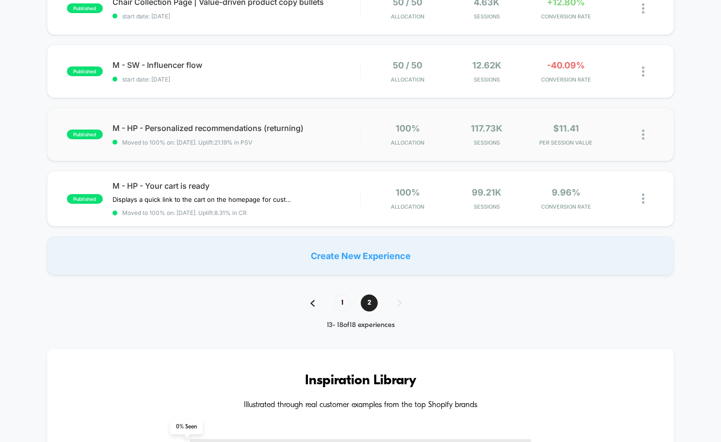
click at [610, 134] on img at bounding box center [643, 135] width 2 height 10
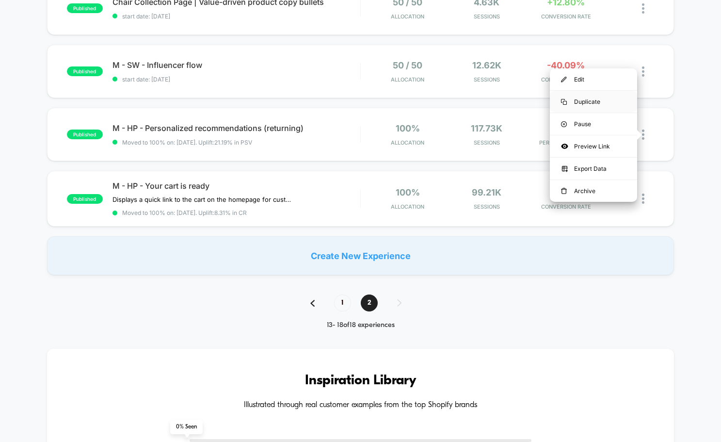
click at [590, 102] on div "Duplicate" at bounding box center [593, 102] width 87 height 22
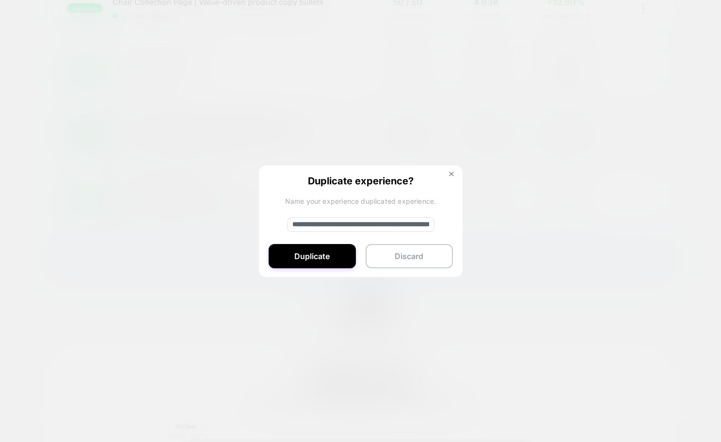
click at [323, 226] on input "**********" at bounding box center [360, 224] width 147 height 15
drag, startPoint x: 324, startPoint y: 221, endPoint x: 280, endPoint y: 221, distance: 44.1
click at [280, 221] on div "**********" at bounding box center [361, 221] width 204 height 113
click at [312, 222] on input "**********" at bounding box center [360, 224] width 147 height 15
drag, startPoint x: 319, startPoint y: 223, endPoint x: 310, endPoint y: 224, distance: 9.3
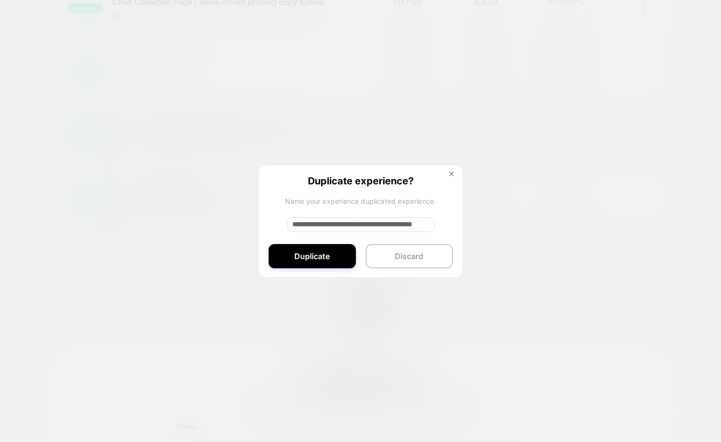
click at [310, 224] on input "**********" at bounding box center [360, 224] width 147 height 15
drag, startPoint x: 366, startPoint y: 224, endPoint x: 481, endPoint y: 228, distance: 114.5
click at [610, 146] on div "**********" at bounding box center [648, 134] width 12 height 23
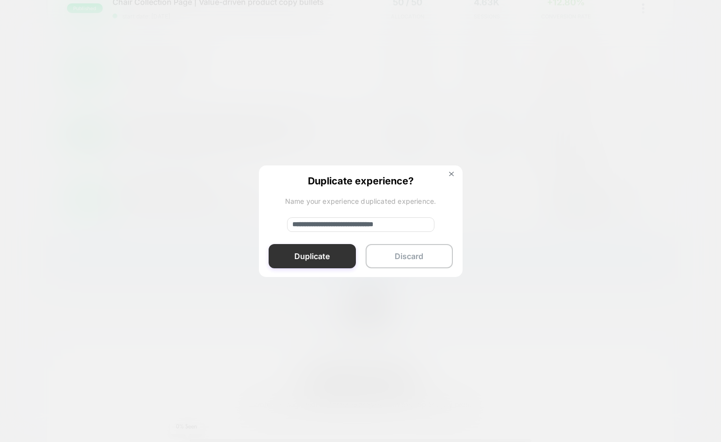
type input "**********"
click at [308, 252] on button "Duplicate" at bounding box center [312, 256] width 87 height 24
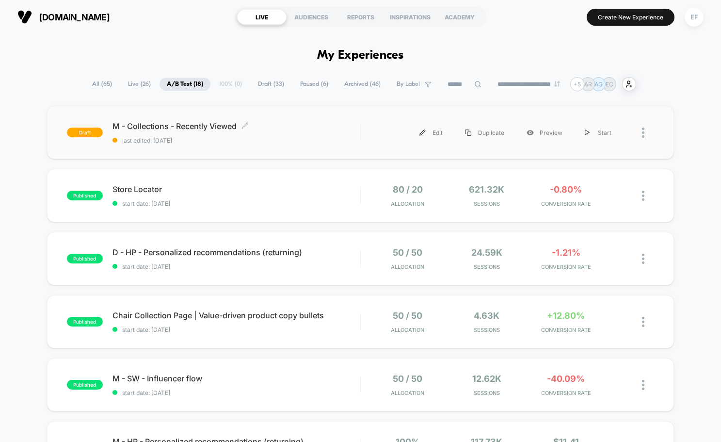
click at [315, 125] on span "M - Collections - Recently Viewed Click to edit experience details" at bounding box center [237, 126] width 248 height 10
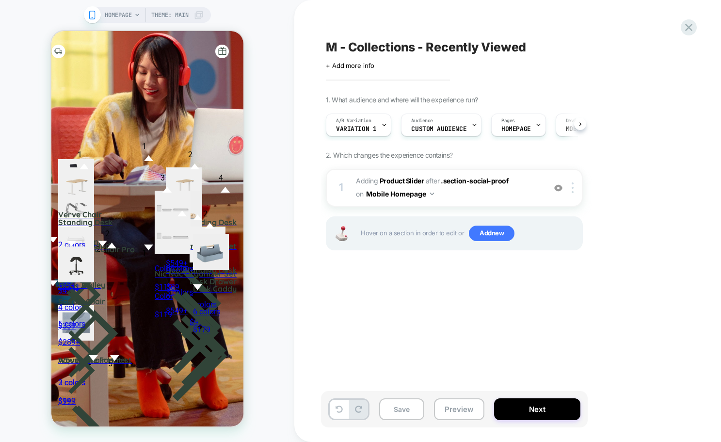
scroll to position [0, 0]
click at [417, 195] on button "Mobile Homepage" at bounding box center [400, 194] width 68 height 14
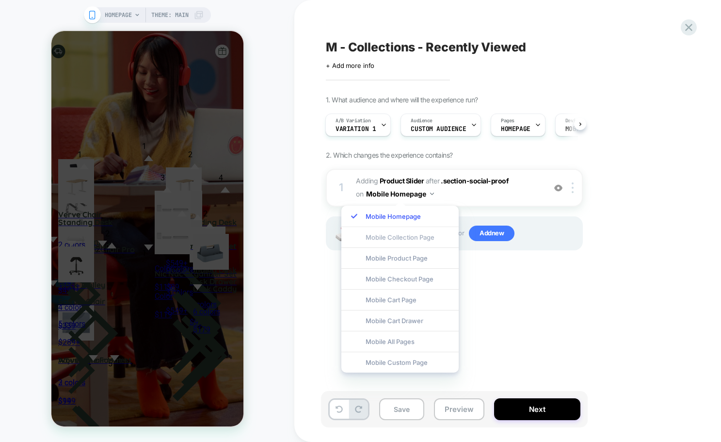
scroll to position [0, 99]
click at [410, 237] on div "Mobile Collection Page" at bounding box center [399, 237] width 117 height 21
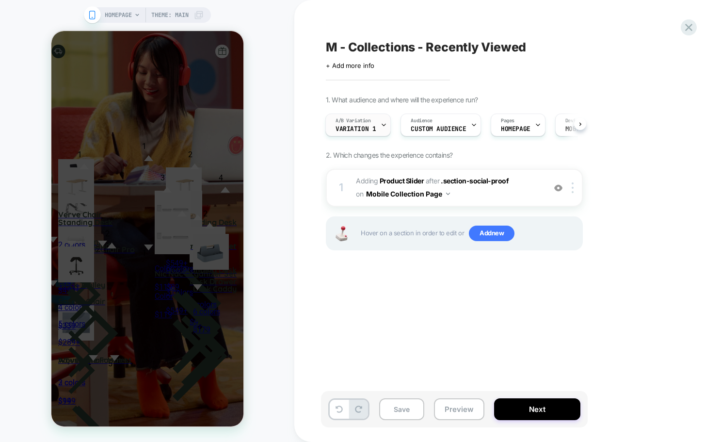
click at [369, 124] on span "A/B Variation" at bounding box center [353, 120] width 35 height 7
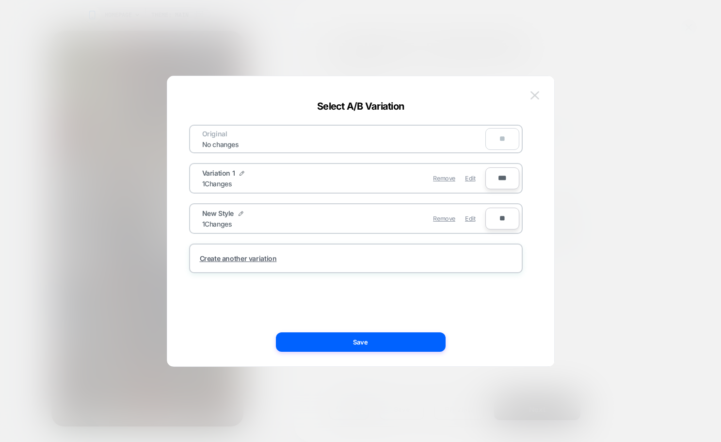
click at [531, 98] on img at bounding box center [535, 95] width 9 height 8
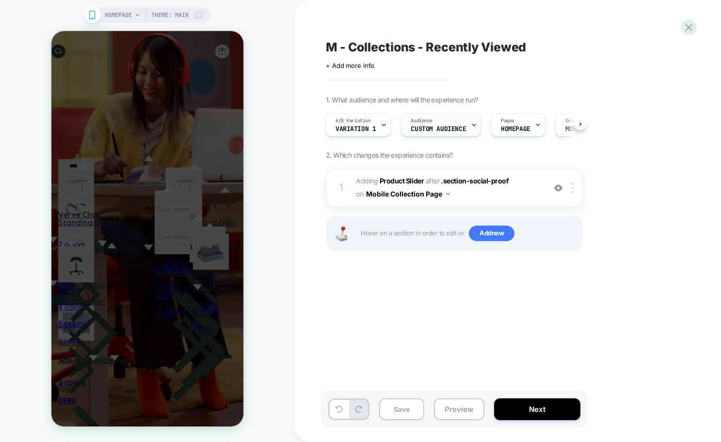
click at [445, 120] on div "Audience Custom Audience" at bounding box center [438, 125] width 75 height 22
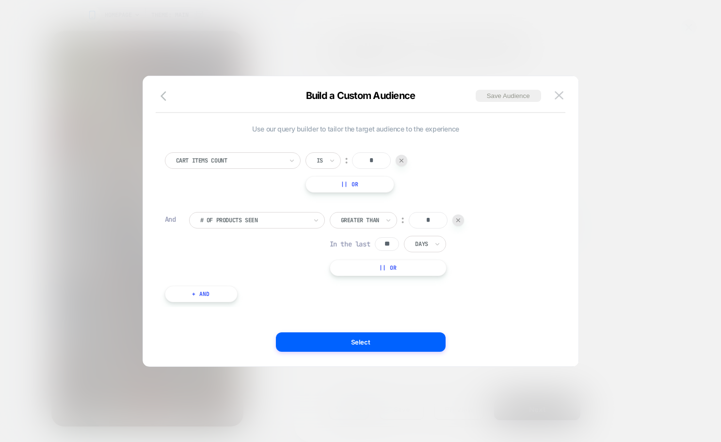
click at [401, 160] on img at bounding box center [402, 161] width 4 height 4
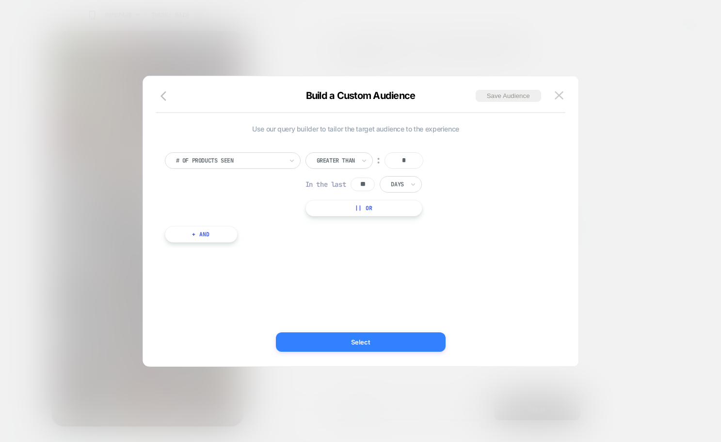
click at [373, 342] on button "Select" at bounding box center [361, 341] width 170 height 19
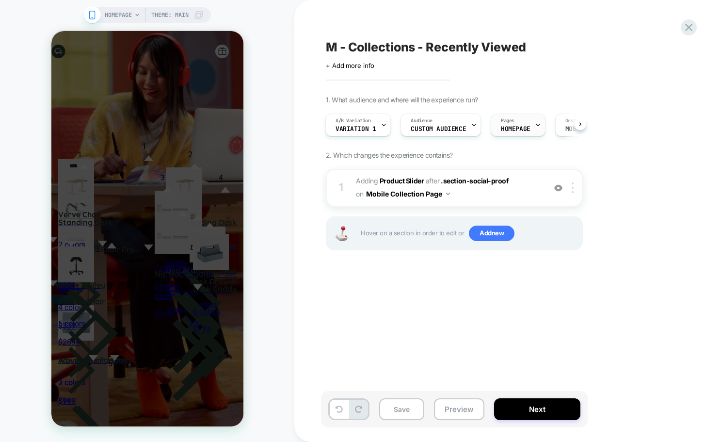
click at [510, 130] on span "HOMEPAGE" at bounding box center [516, 129] width 30 height 7
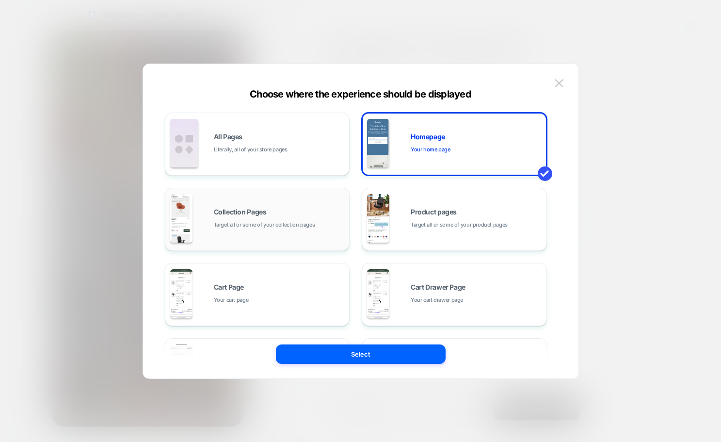
click at [297, 220] on span "Target all or some of your collection pages" at bounding box center [264, 224] width 101 height 9
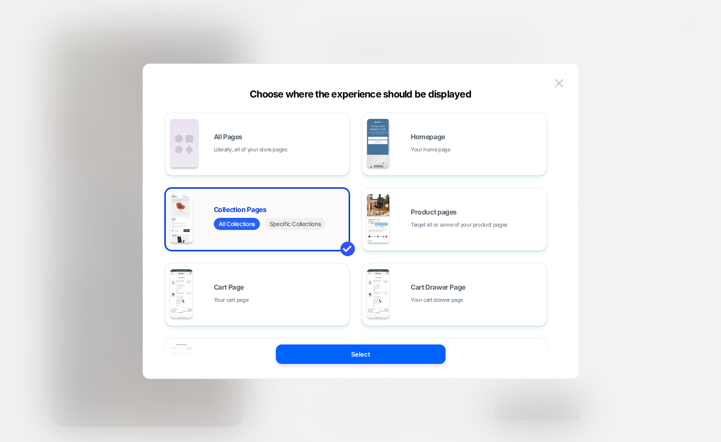
click at [302, 224] on span "Specific Collections" at bounding box center [295, 224] width 61 height 12
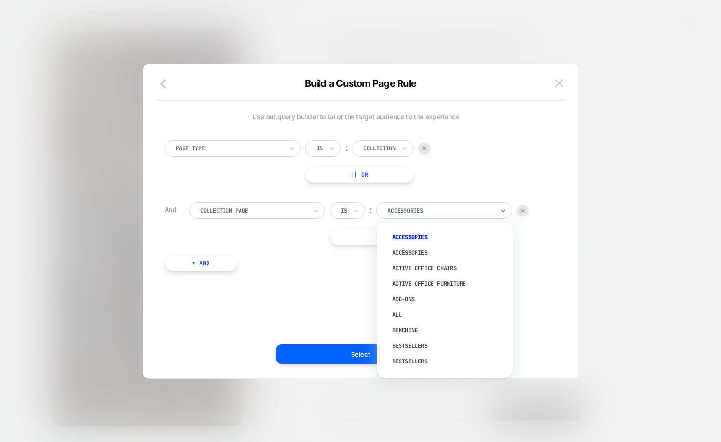
click at [418, 215] on div "Accessories" at bounding box center [441, 210] width 109 height 11
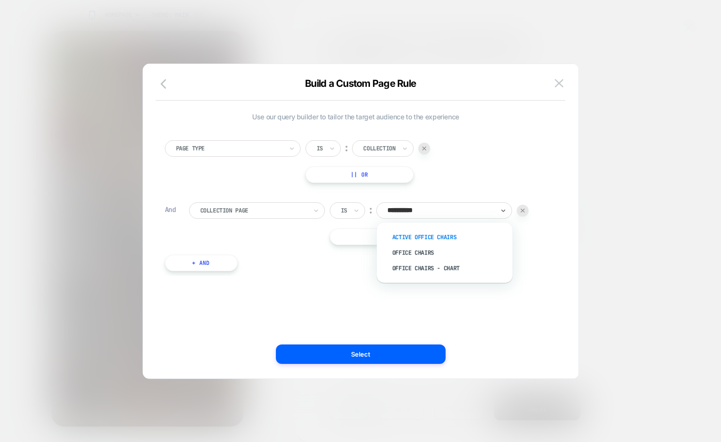
type input "**********"
click at [417, 254] on div "Office Chairs" at bounding box center [450, 253] width 126 height 16
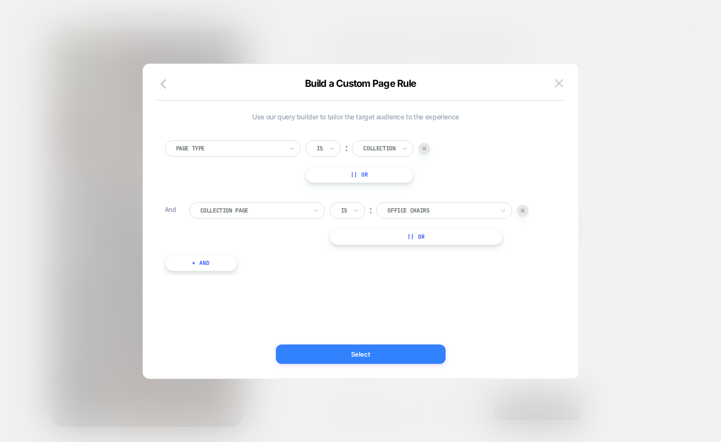
click at [390, 356] on button "Select" at bounding box center [361, 353] width 170 height 19
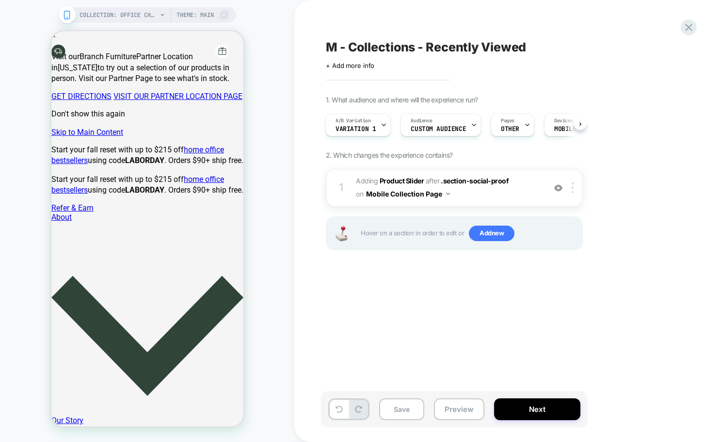
scroll to position [0, 1]
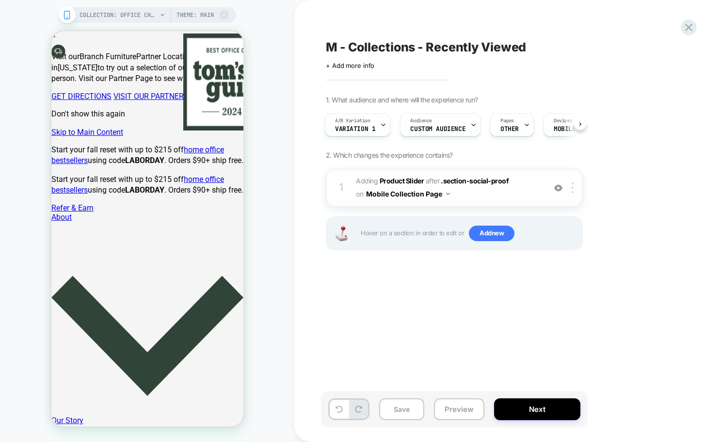
click at [519, 191] on span "#_loomi_addon_1724672012592_dup1724672678_dup1755695793 Adding Product Slider A…" at bounding box center [448, 188] width 185 height 26
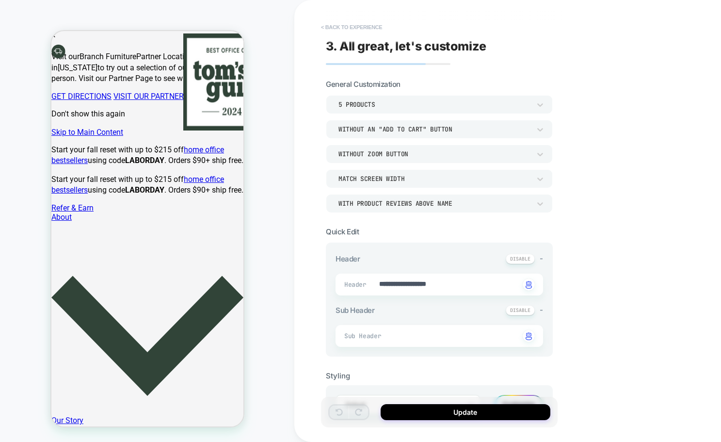
click at [379, 24] on button "< Back to experience" at bounding box center [351, 27] width 71 height 16
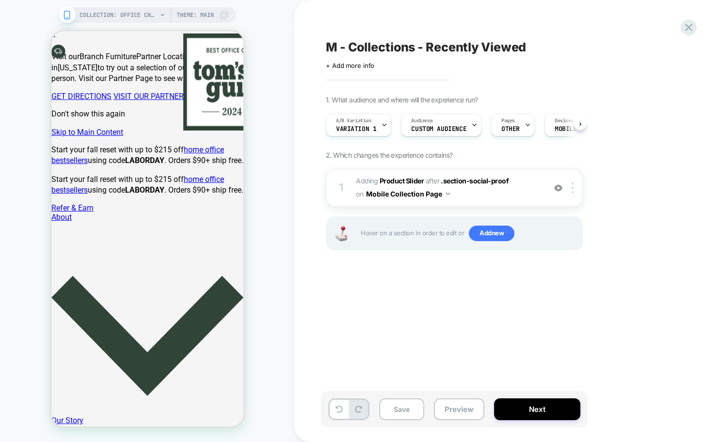
scroll to position [0, 0]
click at [575, 187] on div at bounding box center [575, 187] width 16 height 11
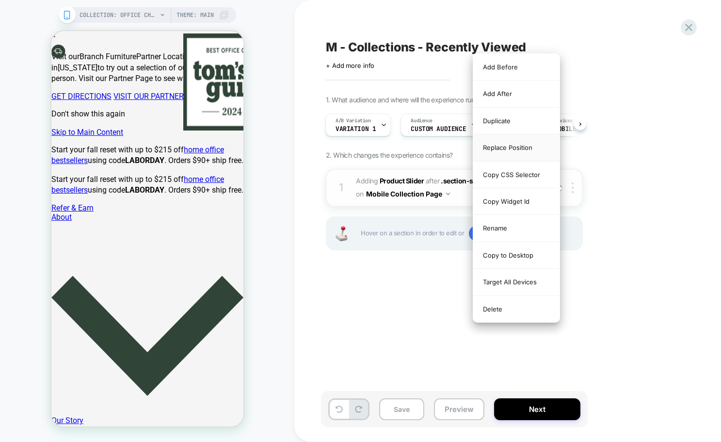
click at [536, 150] on div "Replace Position" at bounding box center [516, 147] width 86 height 27
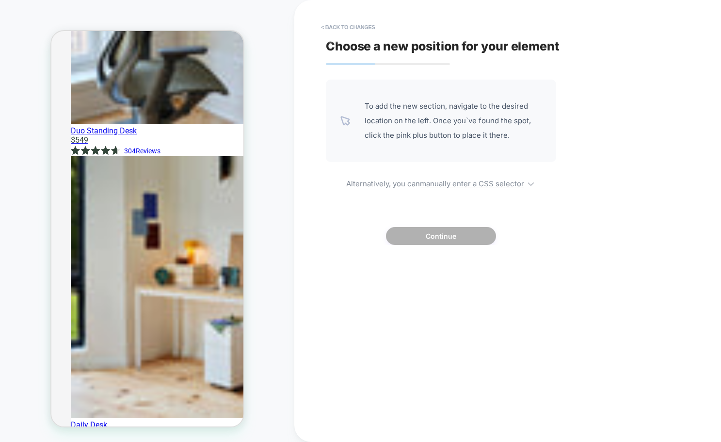
scroll to position [3695, 0]
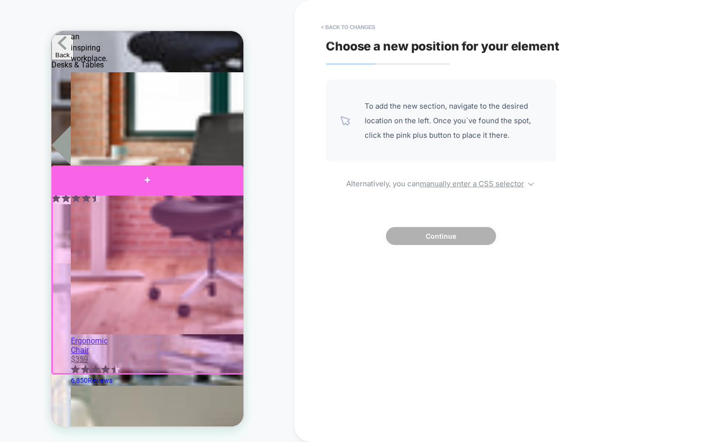
click at [75, 186] on div at bounding box center [147, 179] width 192 height 29
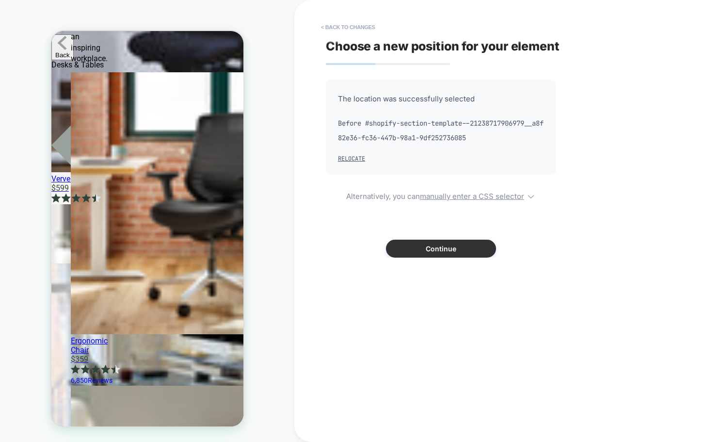
click at [432, 250] on button "Continue" at bounding box center [441, 249] width 110 height 18
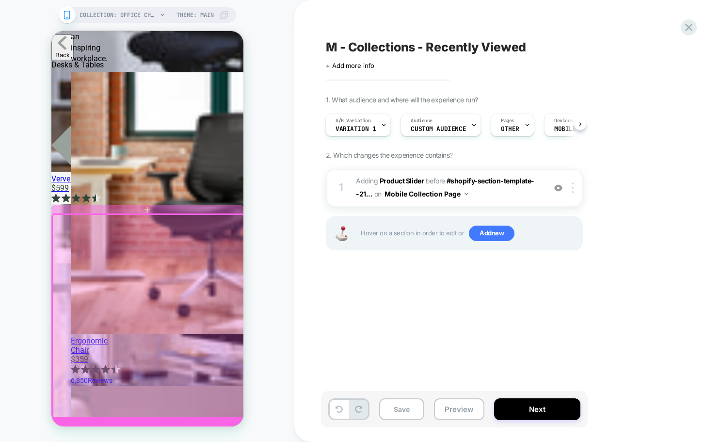
scroll to position [3746, 0]
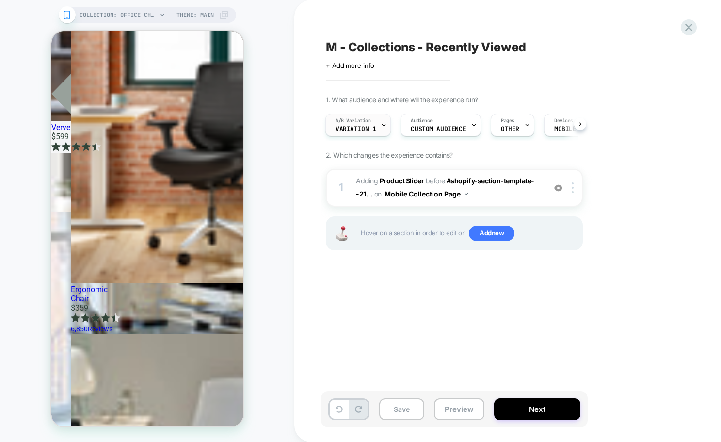
click at [360, 128] on span "Variation 1" at bounding box center [356, 129] width 40 height 7
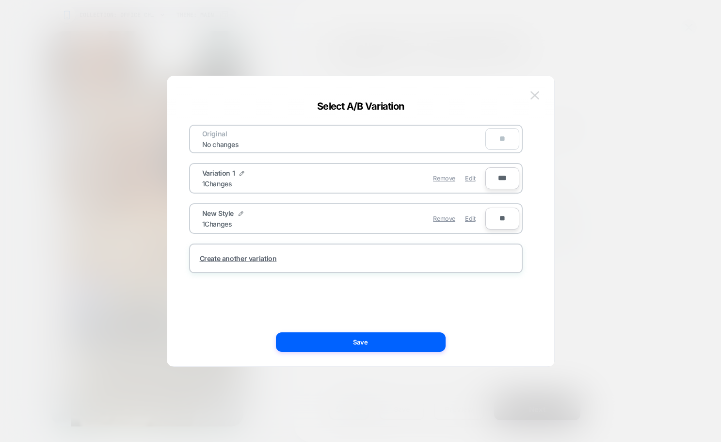
click at [538, 92] on img at bounding box center [535, 95] width 9 height 8
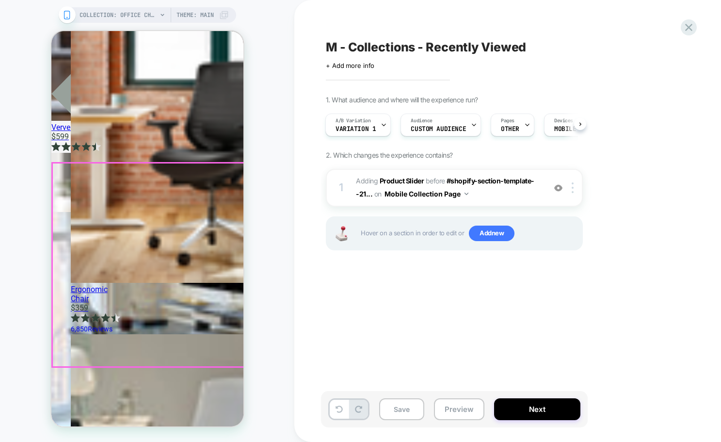
scroll to position [3756, 0]
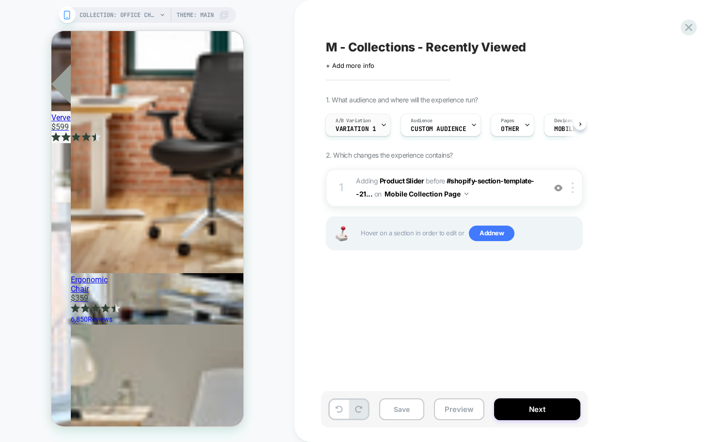
click at [338, 120] on span "A/B Variation" at bounding box center [353, 120] width 35 height 7
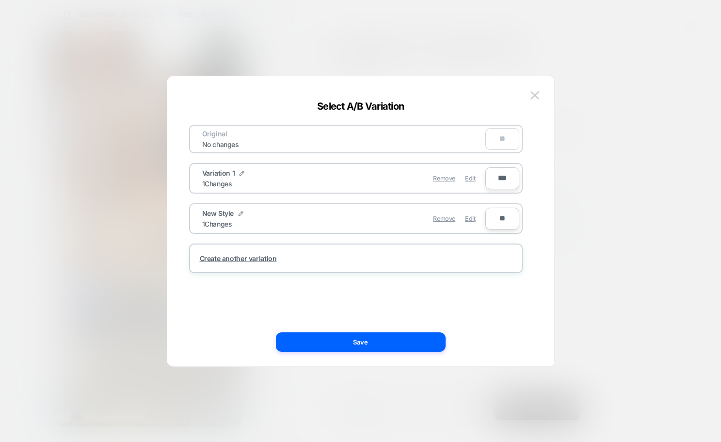
click at [573, 131] on div at bounding box center [360, 221] width 721 height 442
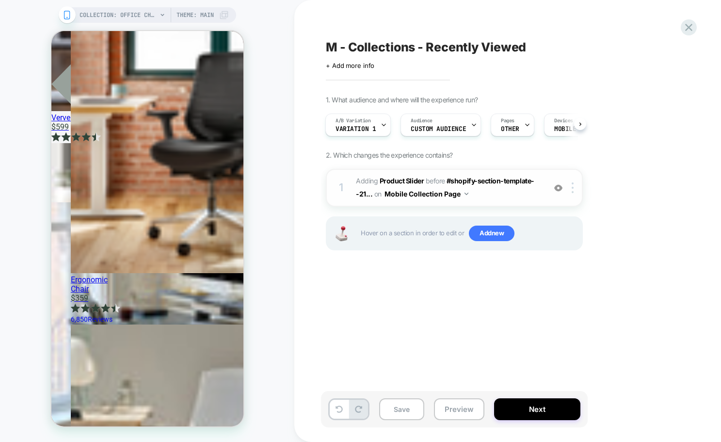
click at [534, 190] on span "#_loomi_addon_1724672012592_dup1724672678_dup1755695793 Adding Product Slider B…" at bounding box center [448, 188] width 185 height 26
type textarea "*"
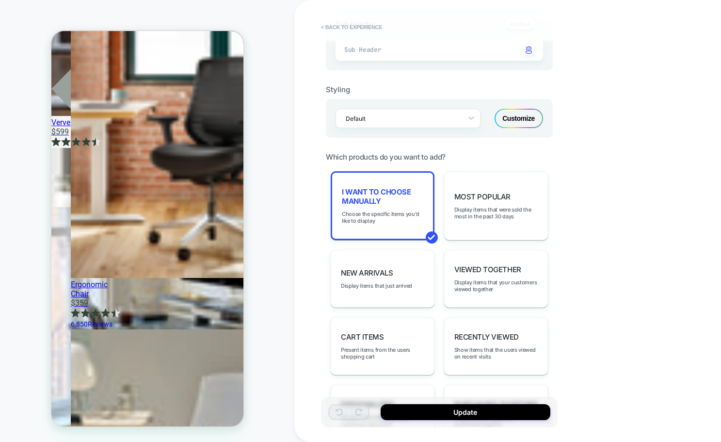
scroll to position [158, 0]
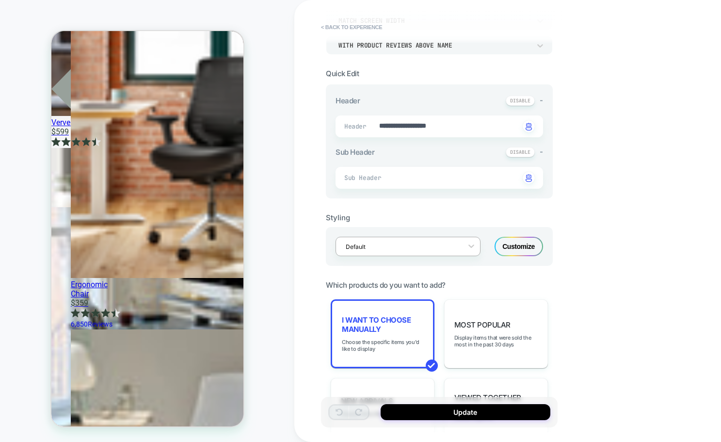
click at [413, 244] on div at bounding box center [402, 246] width 112 height 9
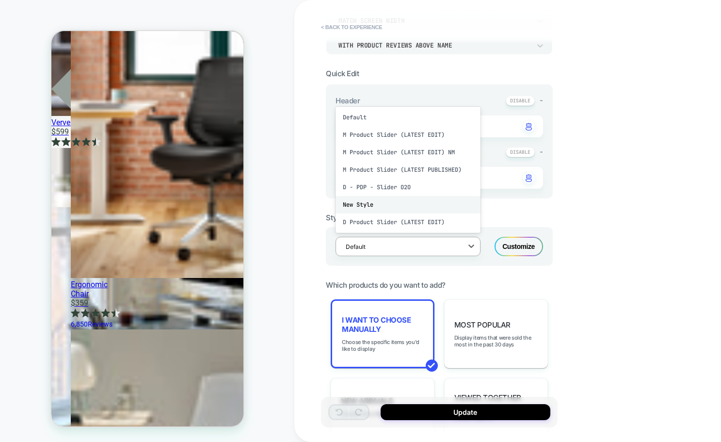
click at [385, 207] on div "New Style" at bounding box center [408, 204] width 145 height 17
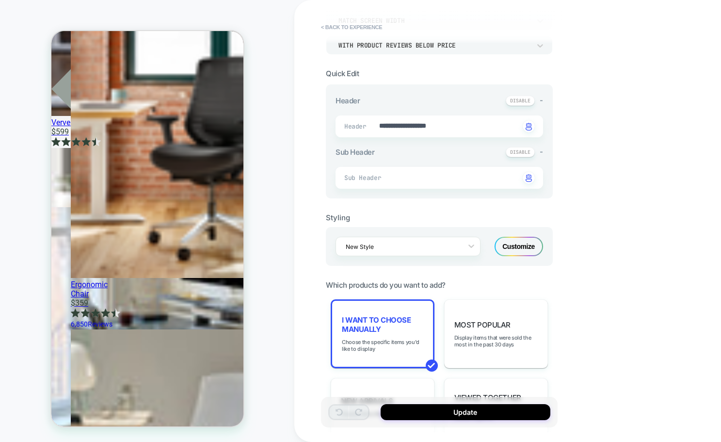
scroll to position [0, 0]
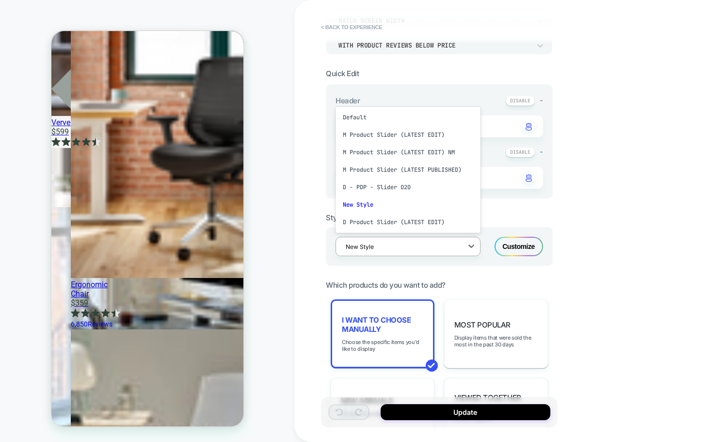
click at [420, 242] on div at bounding box center [402, 246] width 112 height 9
click at [391, 202] on div "New Style" at bounding box center [408, 204] width 145 height 17
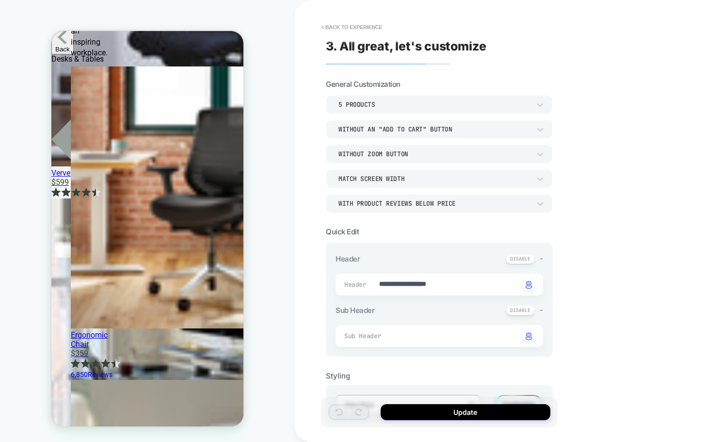
click at [443, 200] on div "With Product Reviews Below Price" at bounding box center [435, 203] width 192 height 8
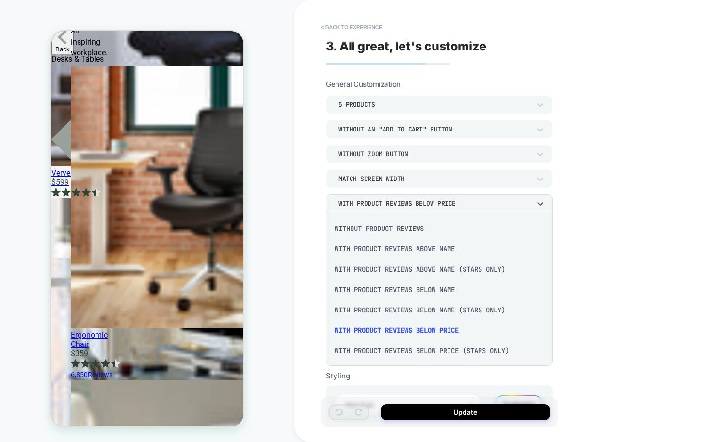
click at [386, 227] on div "Without Product Reviews" at bounding box center [439, 228] width 219 height 20
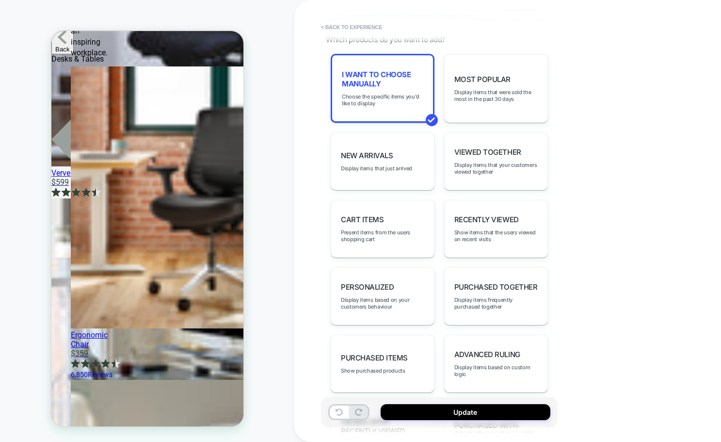
scroll to position [379, 0]
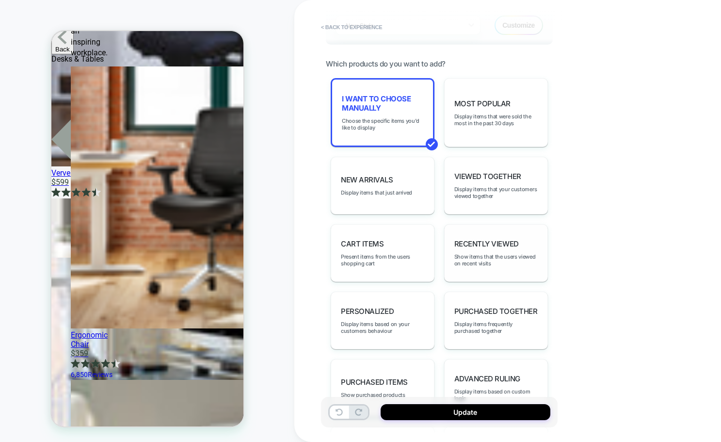
click at [489, 247] on span "Recently Viewed" at bounding box center [486, 243] width 65 height 9
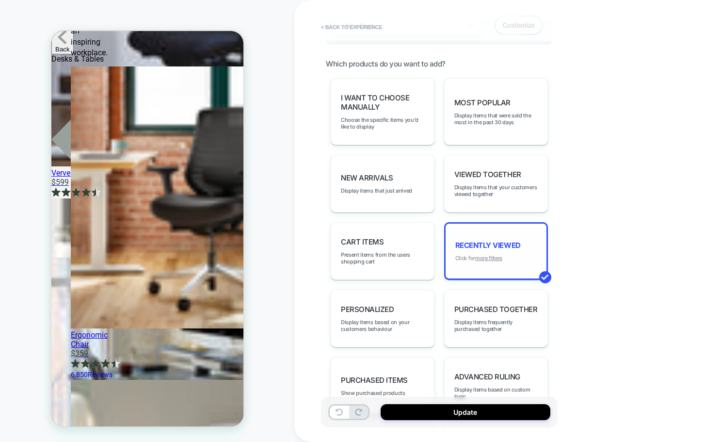
click at [490, 256] on u "more filters" at bounding box center [488, 258] width 27 height 7
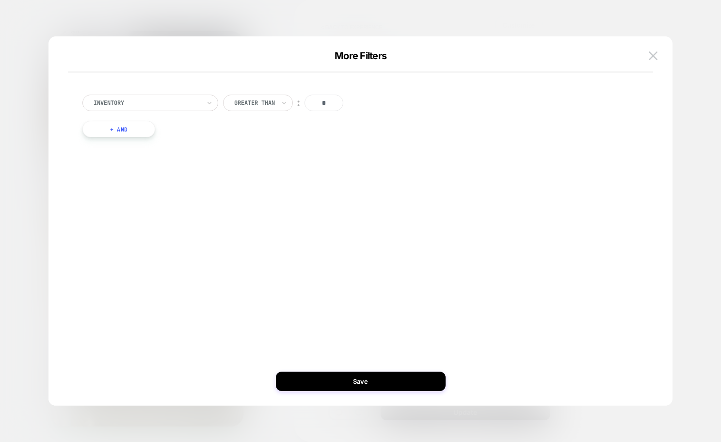
click at [115, 135] on button "+ And" at bounding box center [118, 129] width 73 height 16
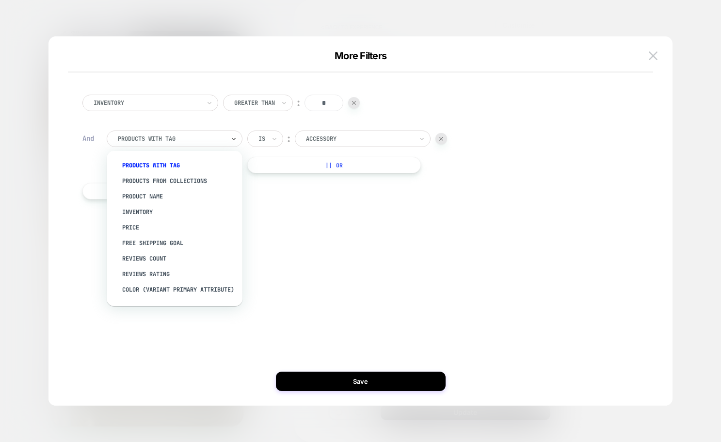
click at [138, 134] on div at bounding box center [171, 138] width 107 height 9
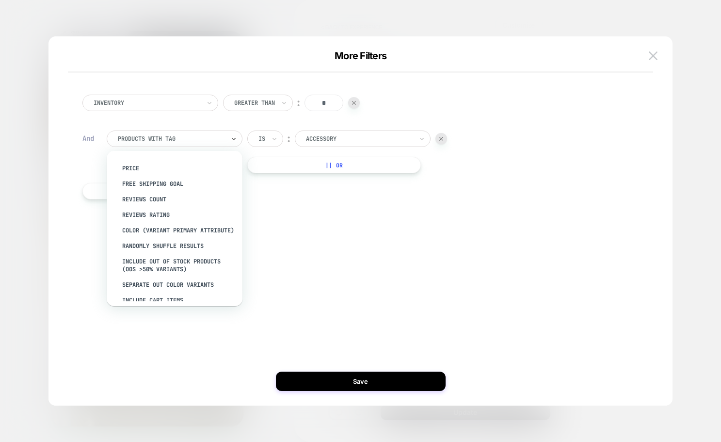
scroll to position [76, 0]
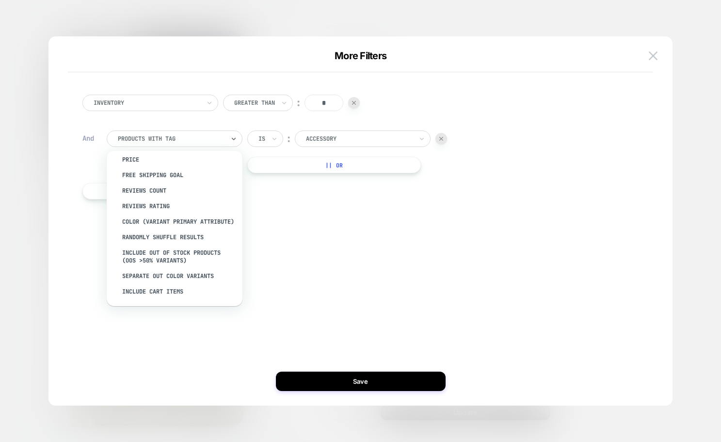
drag, startPoint x: 174, startPoint y: 273, endPoint x: 212, endPoint y: 240, distance: 50.9
click at [174, 273] on div "Separate out color variants" at bounding box center [179, 276] width 126 height 16
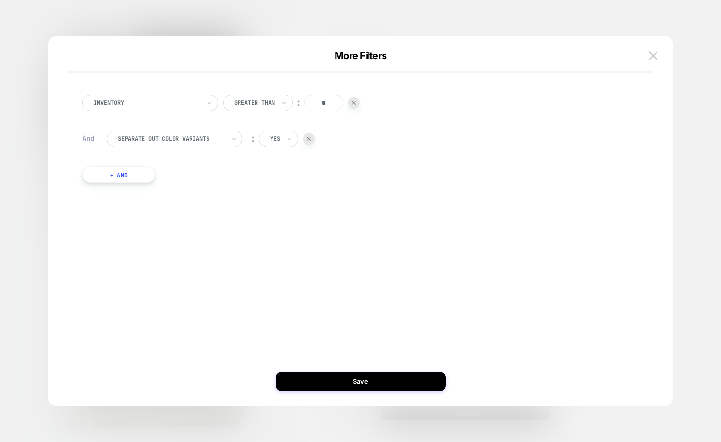
click at [273, 135] on input "text" at bounding box center [272, 138] width 4 height 9
click at [275, 178] on div "no" at bounding box center [300, 181] width 63 height 16
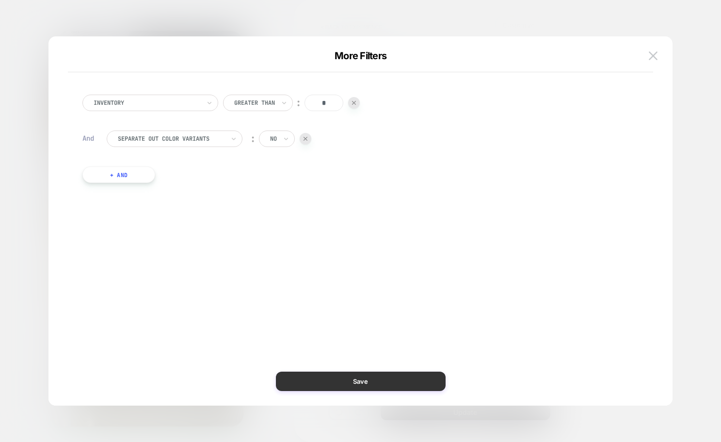
click at [342, 377] on button "Save" at bounding box center [361, 381] width 170 height 19
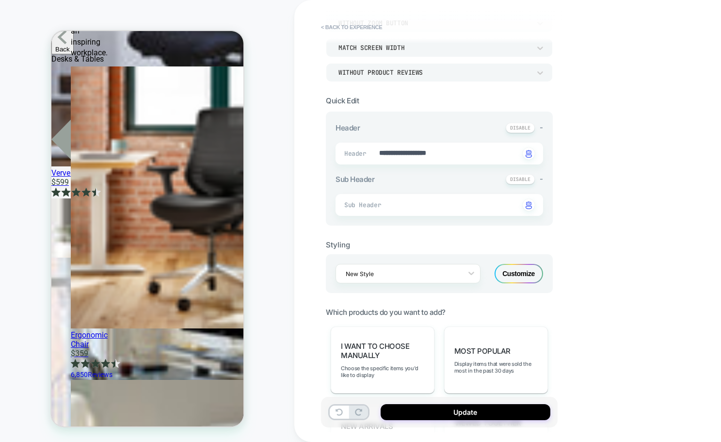
scroll to position [136, 0]
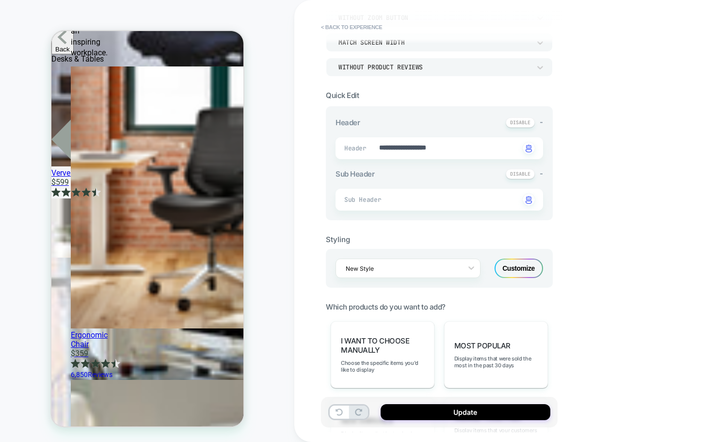
click at [528, 276] on div "Customize" at bounding box center [519, 268] width 49 height 19
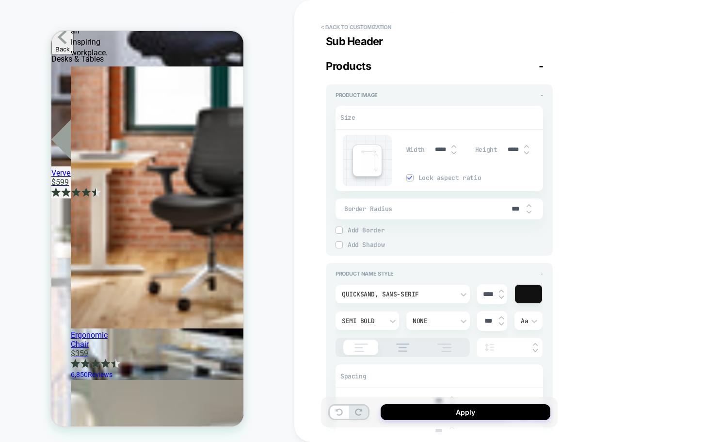
type textarea "*"
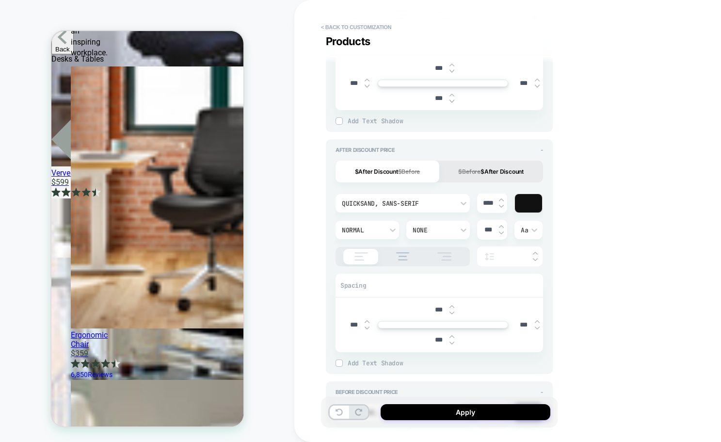
scroll to position [1011, 0]
click at [488, 197] on input "****" at bounding box center [488, 201] width 22 height 8
drag, startPoint x: 487, startPoint y: 201, endPoint x: 481, endPoint y: 201, distance: 5.8
click at [481, 201] on input "****" at bounding box center [488, 201] width 22 height 8
type input "***"
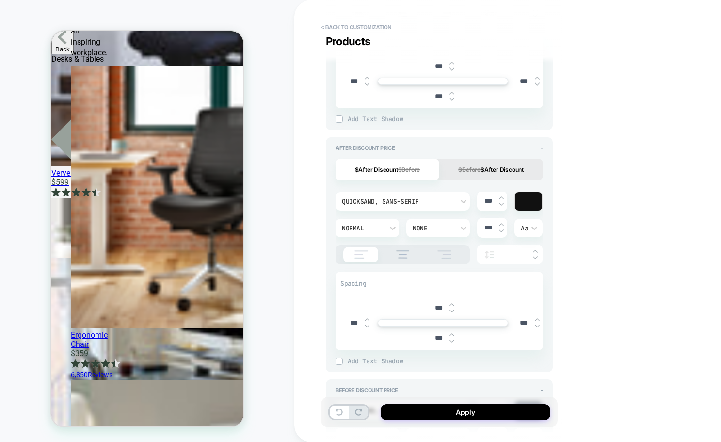
type textarea "*"
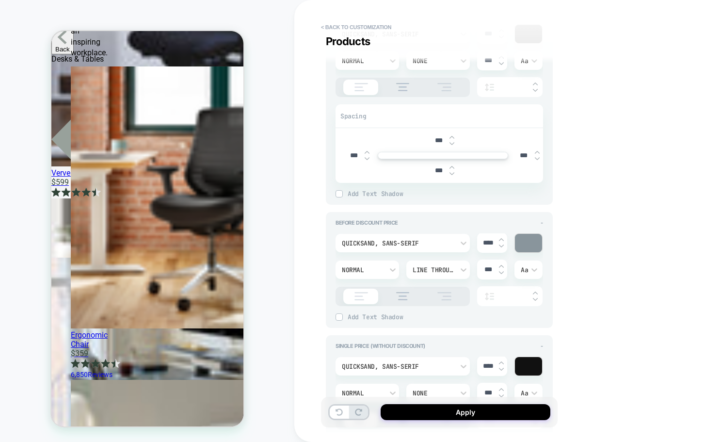
scroll to position [1208, 0]
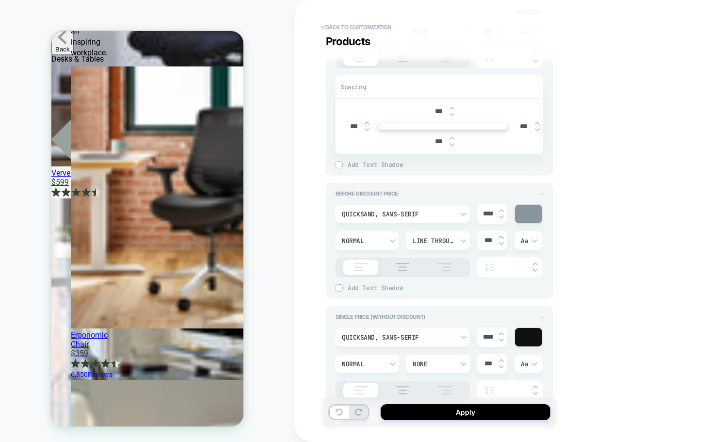
type input "***"
click at [486, 216] on input "****" at bounding box center [488, 214] width 22 height 8
drag, startPoint x: 489, startPoint y: 213, endPoint x: 480, endPoint y: 212, distance: 9.2
click at [480, 212] on input "****" at bounding box center [488, 214] width 22 height 8
type input "***"
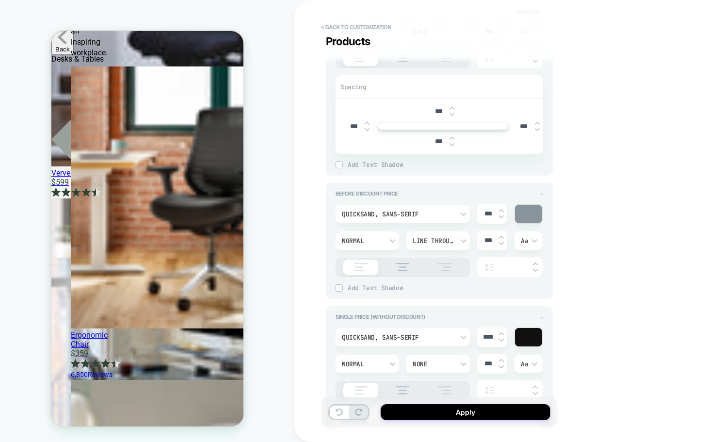
type textarea "*"
type input "***"
type textarea "*"
type input "***"
drag, startPoint x: 488, startPoint y: 337, endPoint x: 480, endPoint y: 338, distance: 8.7
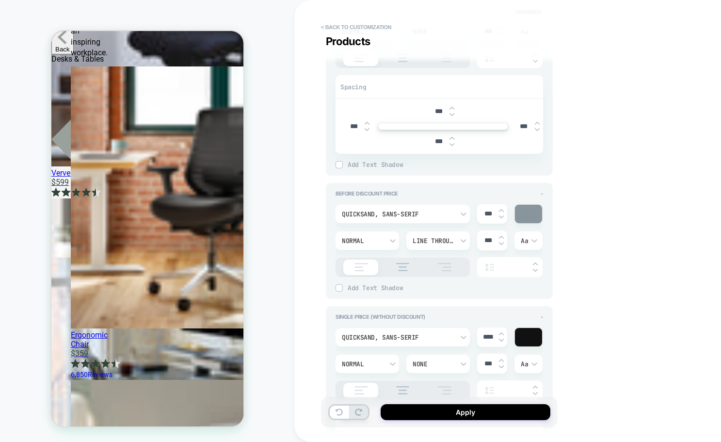
click at [480, 338] on input "****" at bounding box center [488, 337] width 22 height 8
type input "***"
type textarea "*"
type input "***"
type textarea "*"
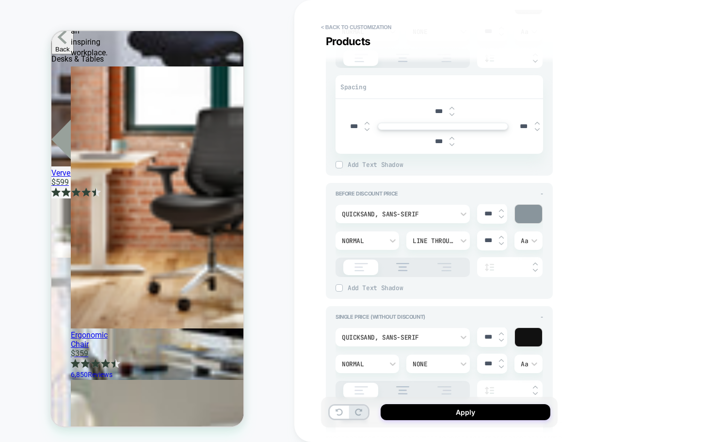
click at [578, 304] on div "**********" at bounding box center [507, 221] width 427 height 442
type input "***"
click at [501, 341] on img at bounding box center [501, 340] width 5 height 4
type textarea "*"
type input "***"
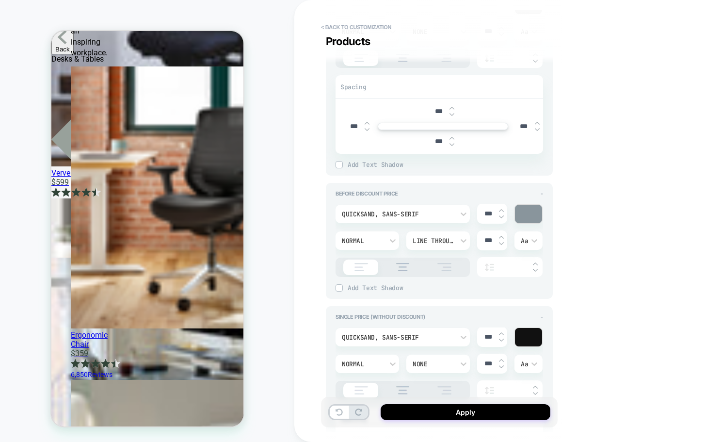
click at [502, 340] on img at bounding box center [501, 340] width 5 height 4
click at [497, 411] on button "Apply" at bounding box center [466, 412] width 170 height 16
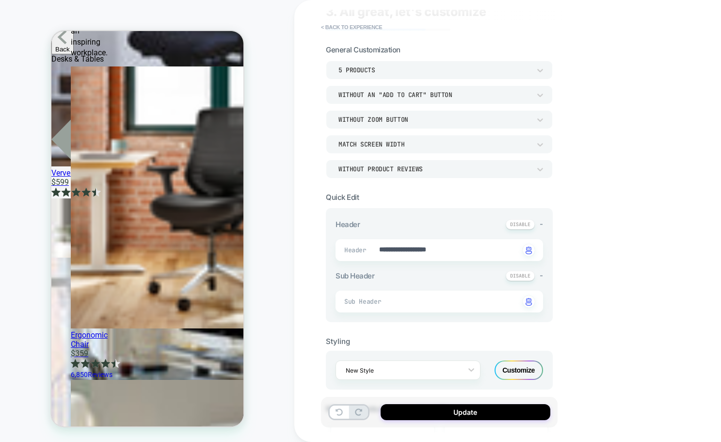
scroll to position [48, 0]
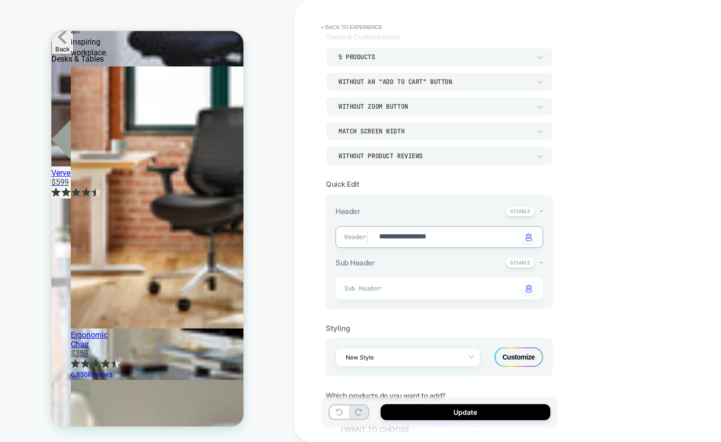
click at [439, 235] on textarea "**********" at bounding box center [449, 237] width 142 height 11
type textarea "*"
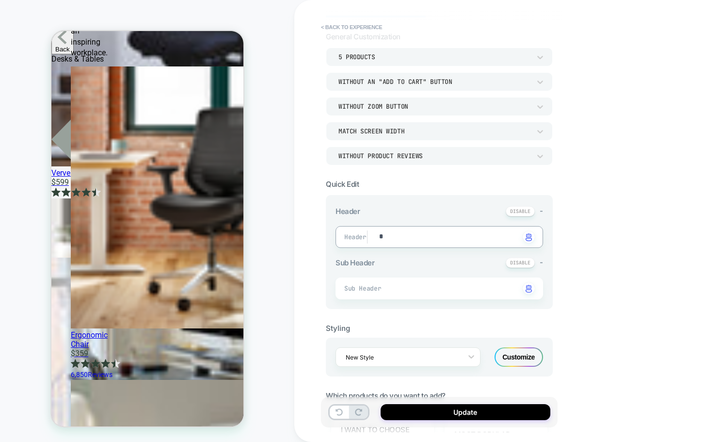
type textarea "**"
type textarea "*"
type textarea "***"
type textarea "*"
type textarea "****"
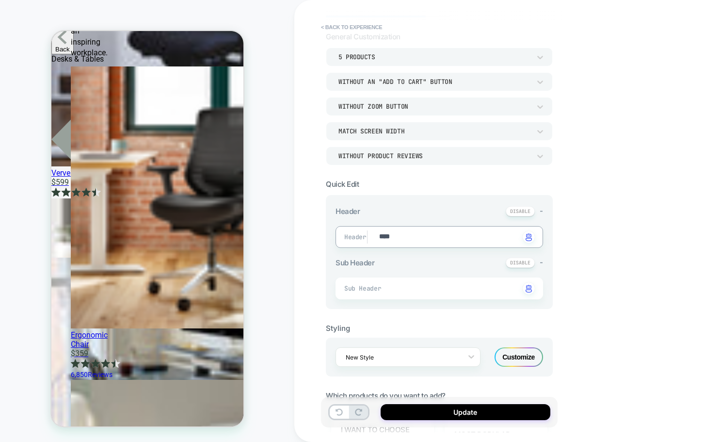
type textarea "*"
type textarea "*****"
type textarea "*"
type textarea "******"
type textarea "*"
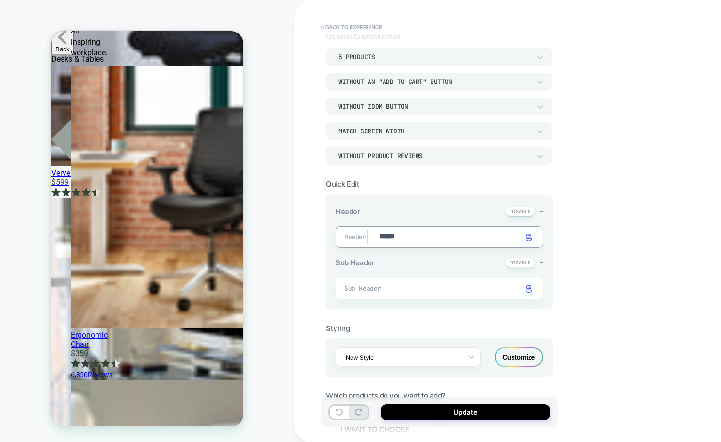
type textarea "*******"
type textarea "*"
type textarea "********"
type textarea "*"
type textarea "********"
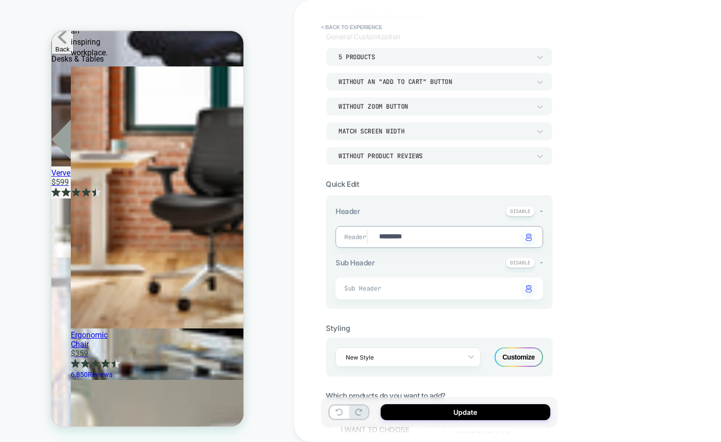
type textarea "*"
type textarea "**********"
type textarea "*"
type textarea "**********"
type textarea "*"
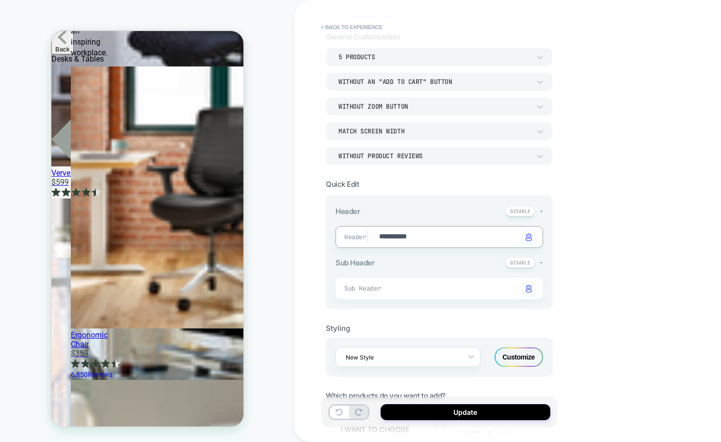
type textarea "**********"
type textarea "*"
type textarea "**********"
type textarea "*"
type textarea "**********"
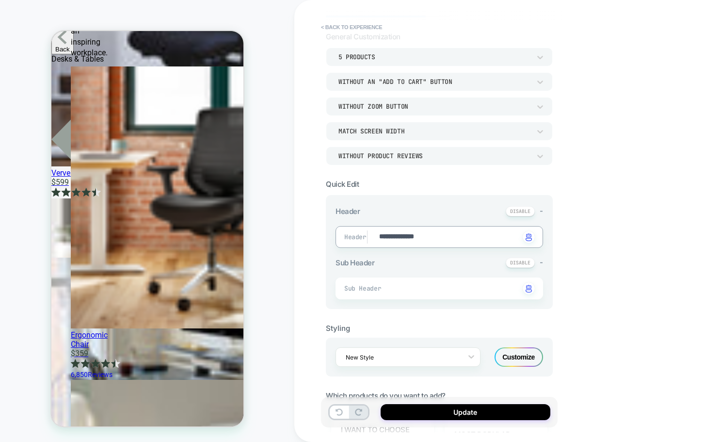
type textarea "*"
type textarea "**********"
type textarea "*"
type textarea "**********"
click at [435, 417] on button "Update" at bounding box center [466, 412] width 170 height 16
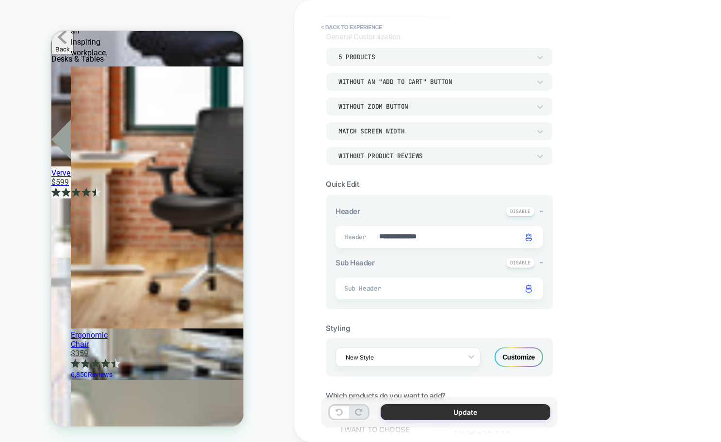
type textarea "*"
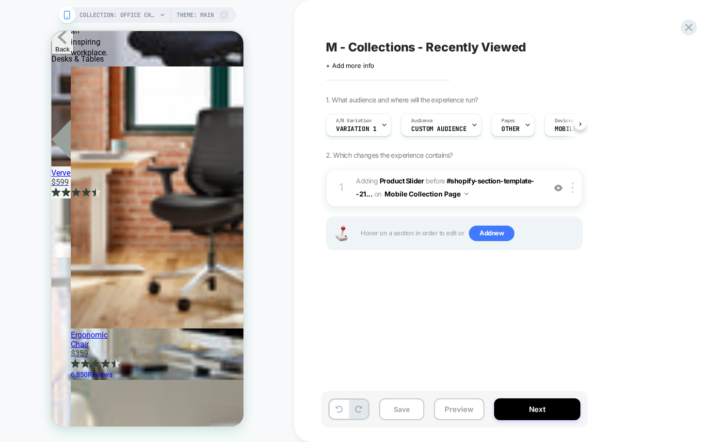
scroll to position [0, 0]
click at [399, 408] on button "Save" at bounding box center [401, 409] width 45 height 22
click at [691, 23] on icon at bounding box center [688, 27] width 13 height 13
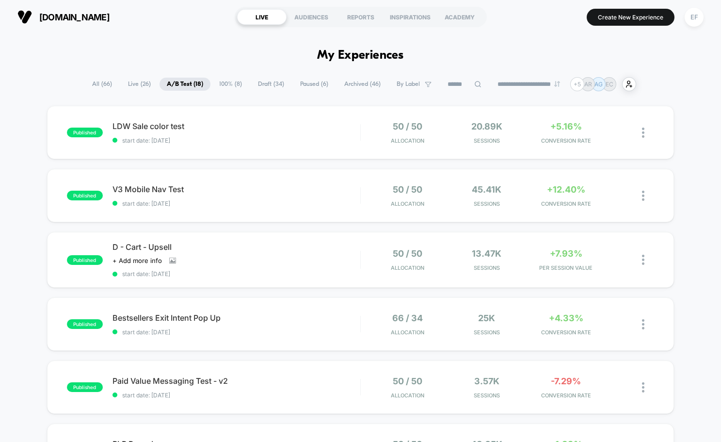
click at [266, 79] on span "Draft ( 34 )" at bounding box center [271, 84] width 41 height 13
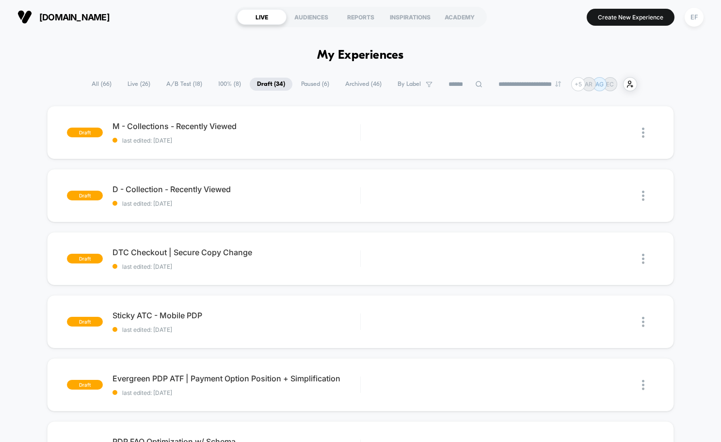
click at [309, 81] on span "Paused ( 6 )" at bounding box center [315, 84] width 43 height 13
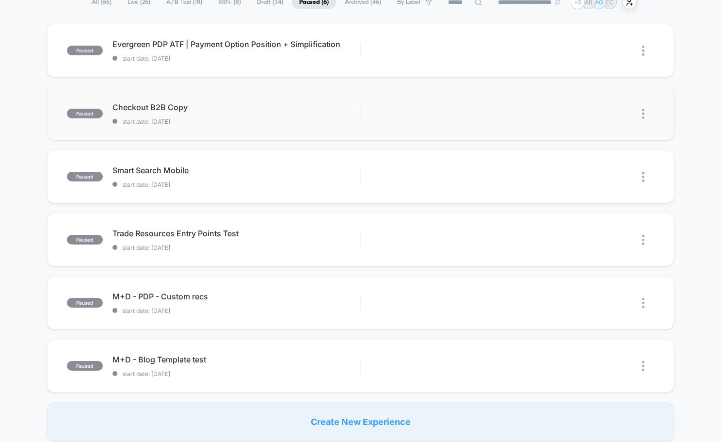
scroll to position [87, 0]
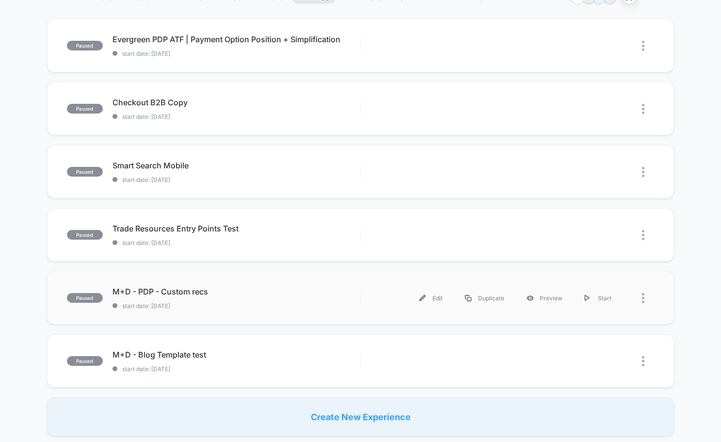
click at [641, 297] on div at bounding box center [639, 298] width 32 height 22
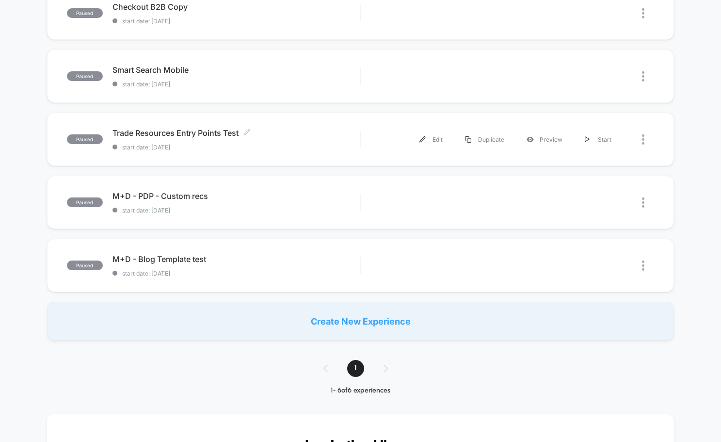
scroll to position [183, 0]
click at [481, 202] on div "Duplicate" at bounding box center [485, 202] width 62 height 22
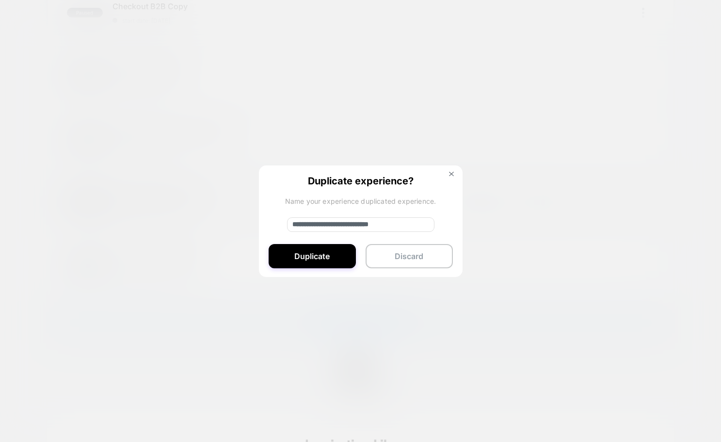
drag, startPoint x: 325, startPoint y: 223, endPoint x: 291, endPoint y: 221, distance: 35.0
click at [291, 221] on input "**********" at bounding box center [360, 224] width 147 height 15
type input "**********"
click at [320, 254] on button "Duplicate" at bounding box center [312, 256] width 87 height 24
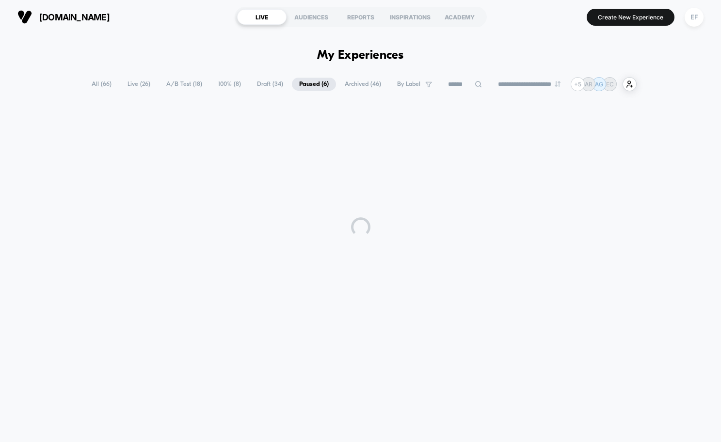
scroll to position [0, 0]
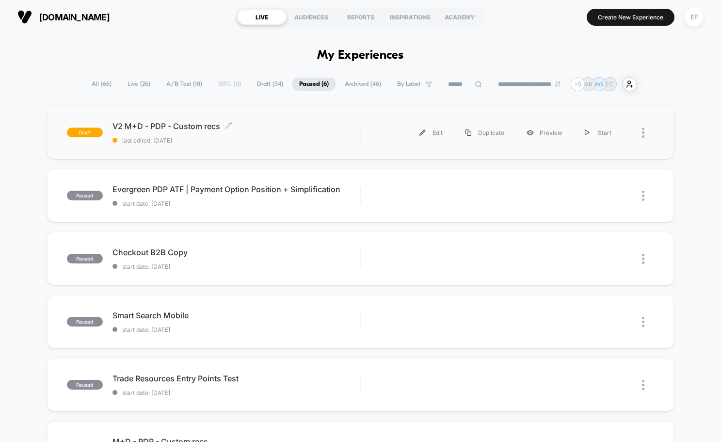
click at [267, 137] on span "last edited: 8/20/2025" at bounding box center [237, 140] width 248 height 7
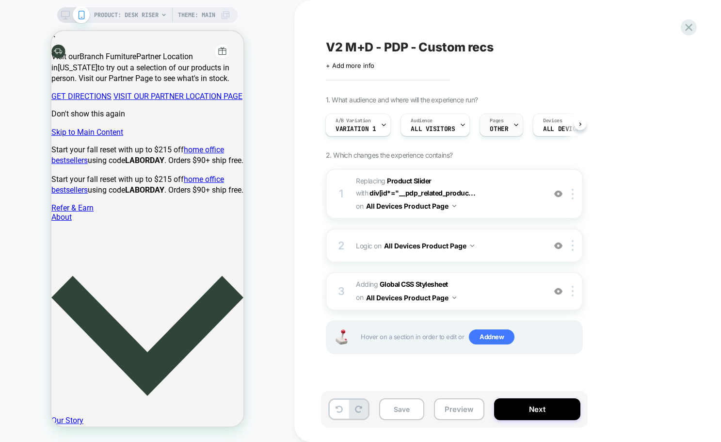
click at [501, 126] on span "OTHER" at bounding box center [499, 129] width 18 height 7
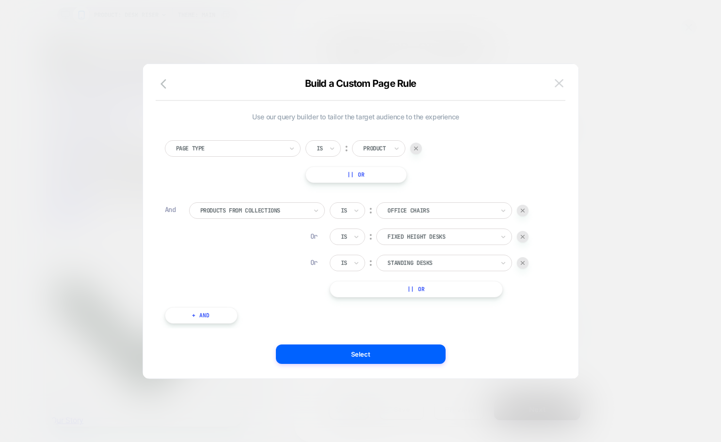
click at [559, 81] on img at bounding box center [559, 83] width 9 height 8
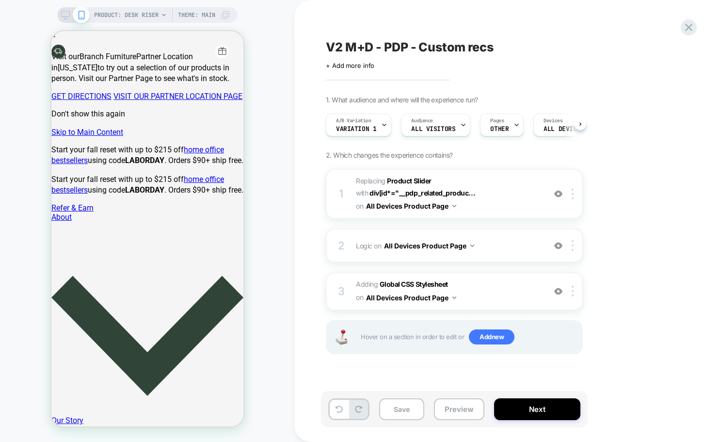
scroll to position [0, 0]
click at [574, 192] on img at bounding box center [573, 194] width 2 height 11
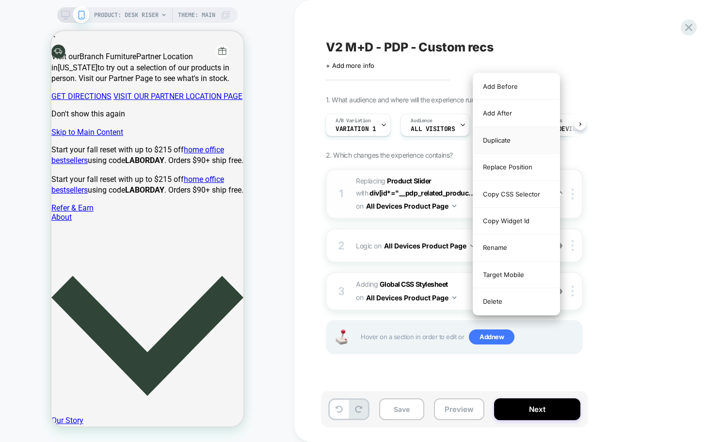
click at [509, 145] on div "Duplicate" at bounding box center [516, 140] width 86 height 27
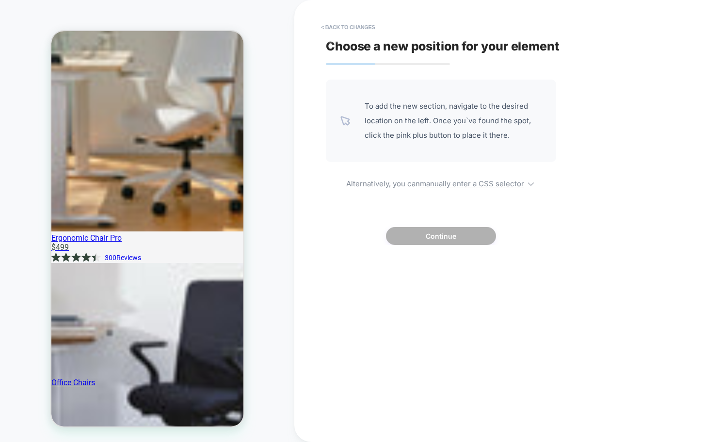
scroll to position [2270, 0]
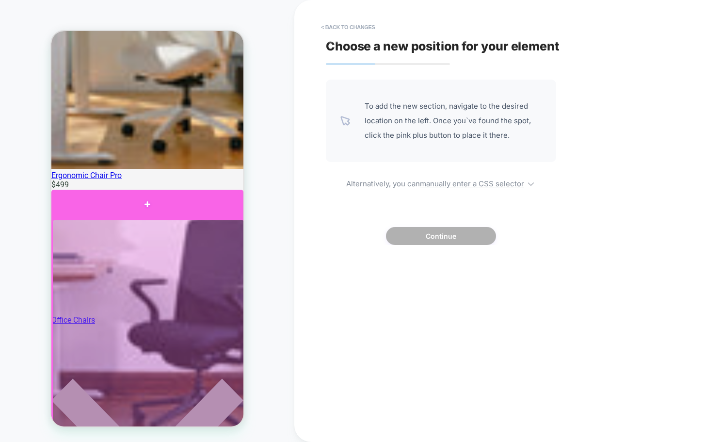
click at [125, 208] on div at bounding box center [147, 204] width 192 height 29
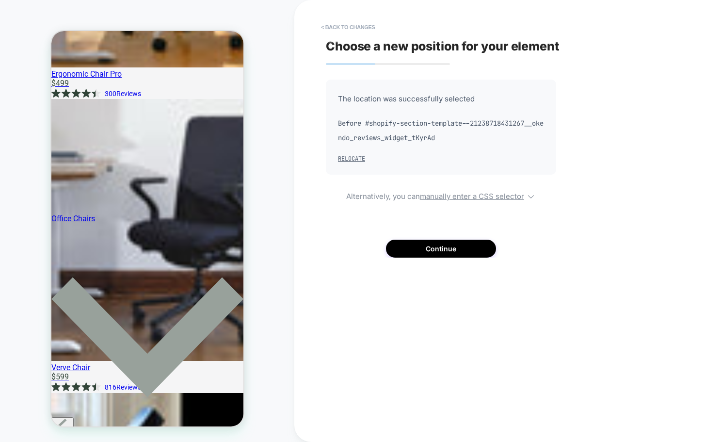
scroll to position [2375, 0]
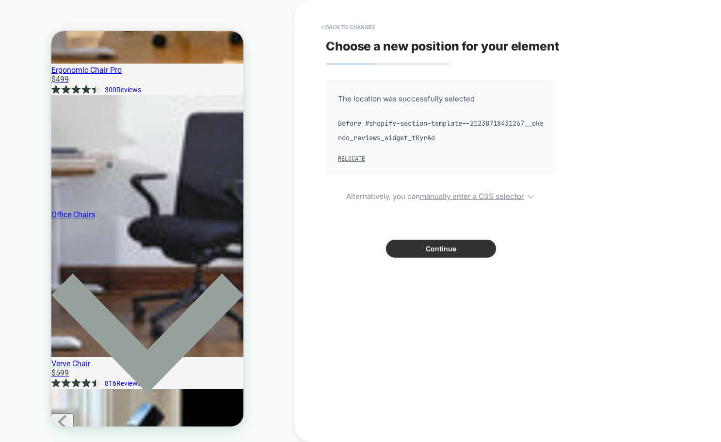
click at [416, 244] on button "Continue" at bounding box center [441, 249] width 110 height 18
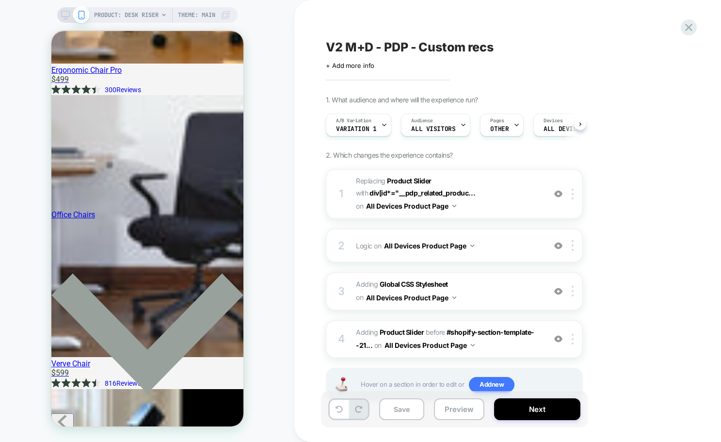
scroll to position [0, 0]
click at [499, 191] on span "#_loomi_addon_1744277114571_dup1755696182 Replacing Product Slider WITH div[id*…" at bounding box center [448, 194] width 185 height 38
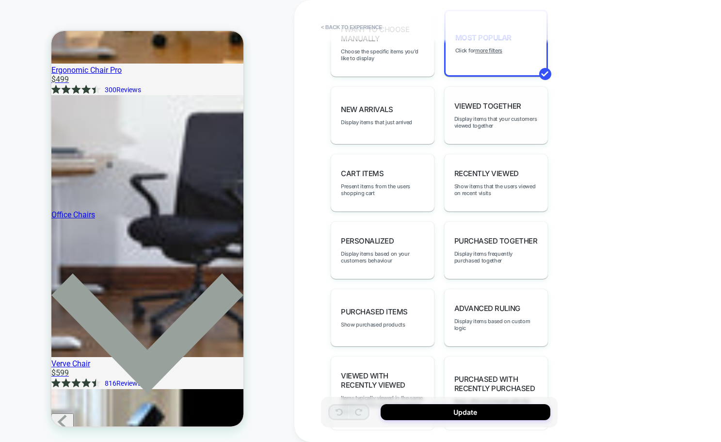
scroll to position [514, 0]
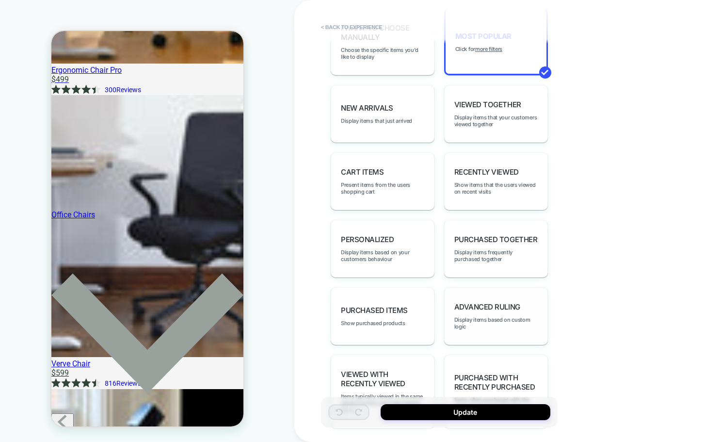
click at [499, 306] on span "Advanced Ruling" at bounding box center [487, 306] width 66 height 9
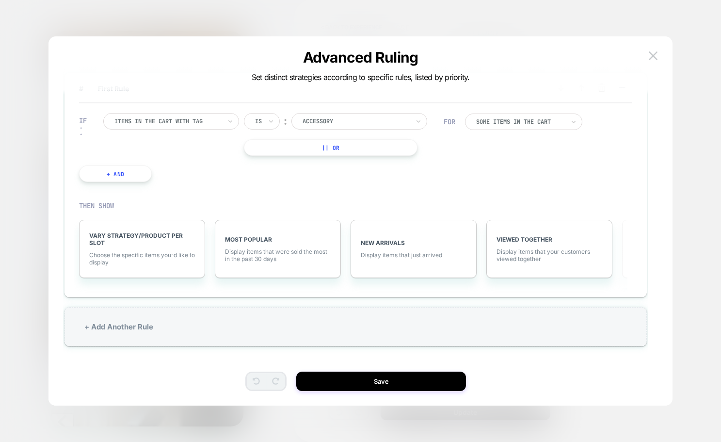
scroll to position [4, 0]
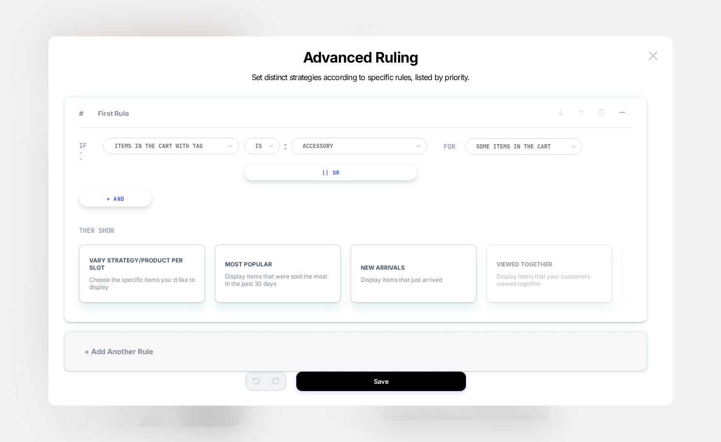
click at [509, 263] on span "VIEWED TOGETHER" at bounding box center [550, 263] width 106 height 7
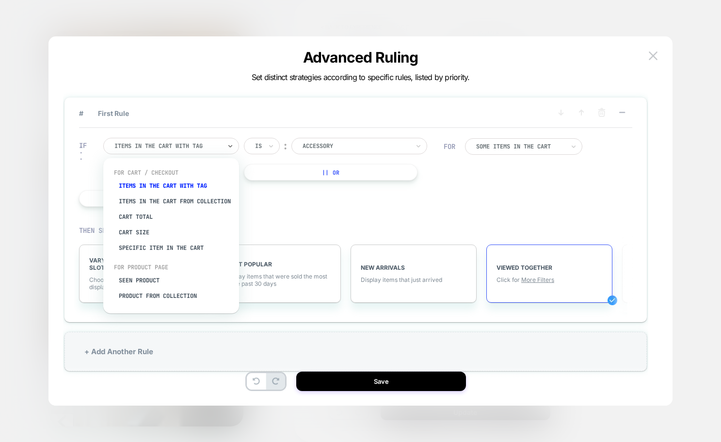
click at [130, 146] on div at bounding box center [167, 146] width 107 height 9
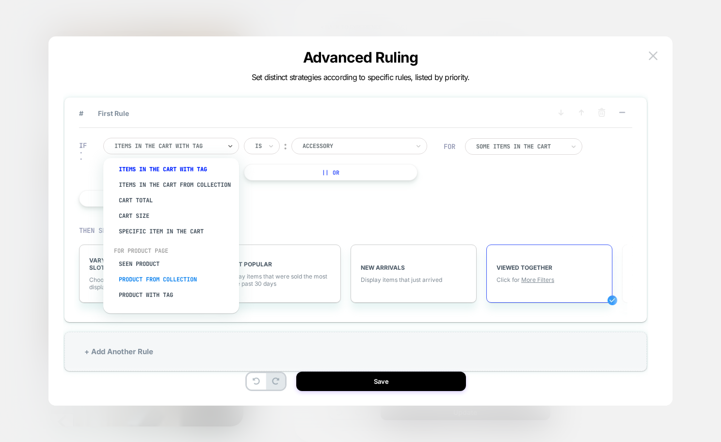
click at [187, 277] on div "Product from collection" at bounding box center [176, 280] width 126 height 16
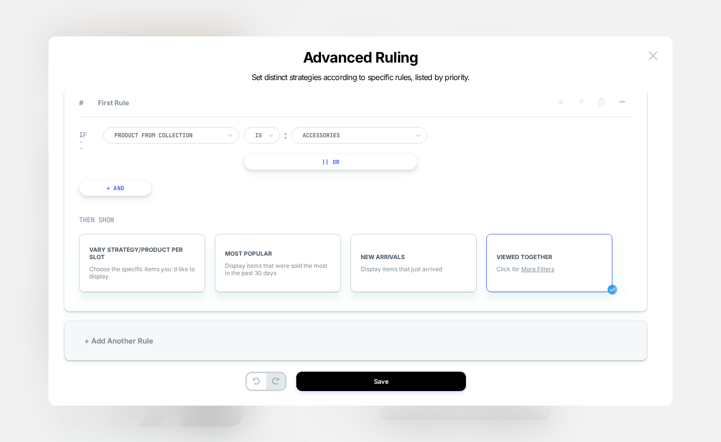
scroll to position [14, 0]
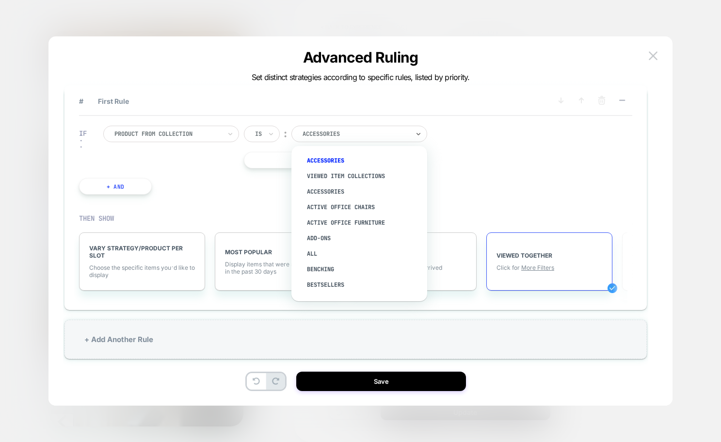
click at [405, 137] on div at bounding box center [356, 134] width 107 height 9
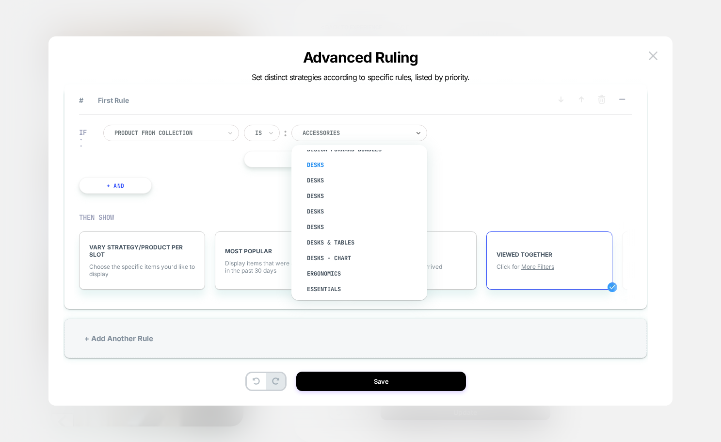
scroll to position [509, 0]
click at [332, 162] on div "Desks" at bounding box center [364, 163] width 126 height 16
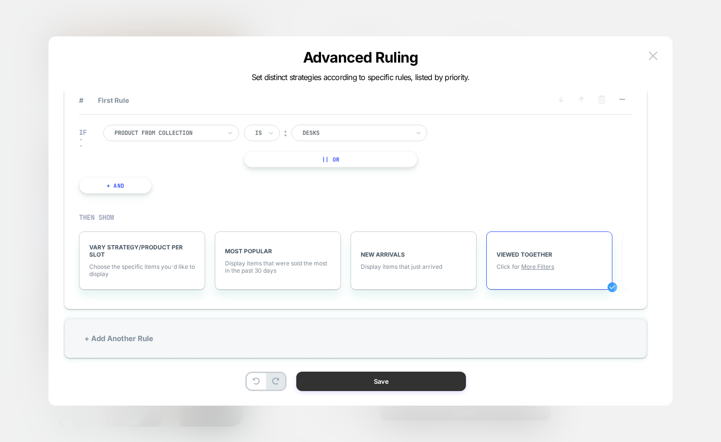
click at [409, 385] on button "Save" at bounding box center [381, 381] width 170 height 19
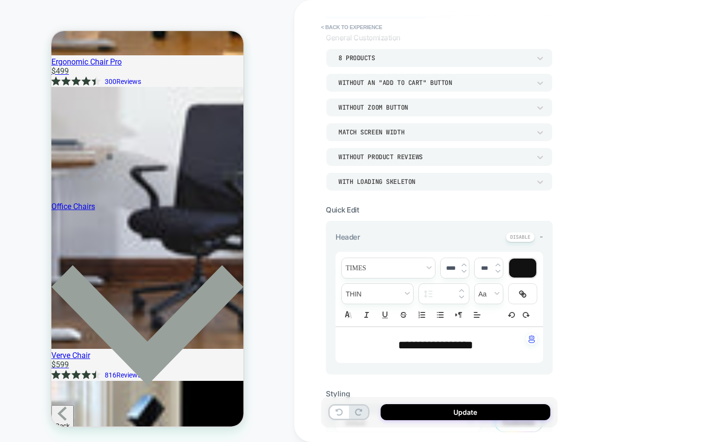
scroll to position [0, 0]
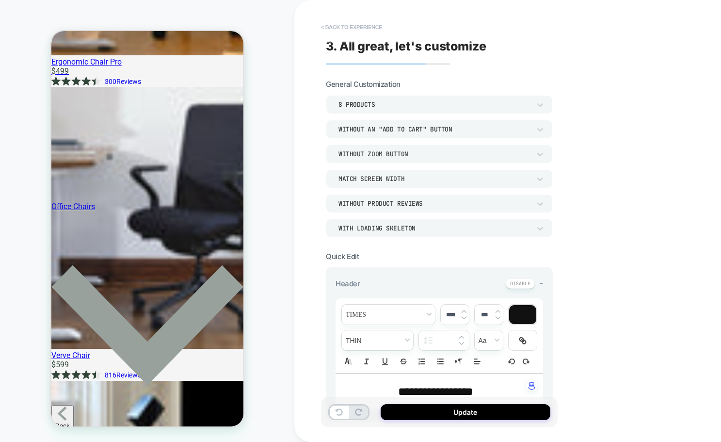
click at [350, 26] on button "< Back to experience" at bounding box center [351, 27] width 71 height 16
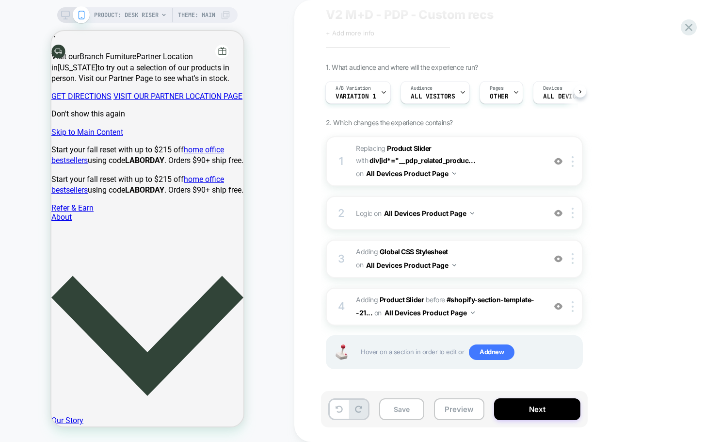
click at [119, 9] on span "PRODUCT: Desk Riser" at bounding box center [126, 15] width 65 height 16
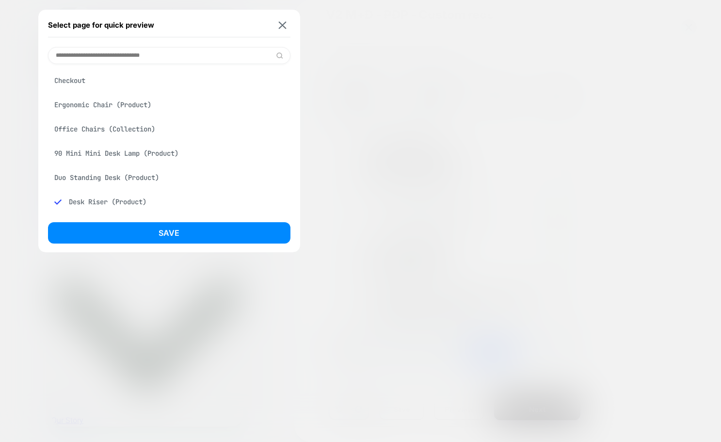
click at [103, 100] on div "Ergonomic Chair (Product)" at bounding box center [169, 105] width 243 height 18
click at [179, 235] on button "Save" at bounding box center [169, 232] width 243 height 21
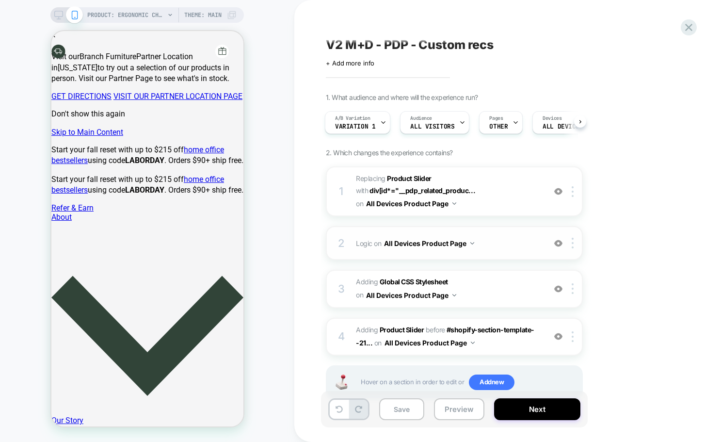
scroll to position [32, 0]
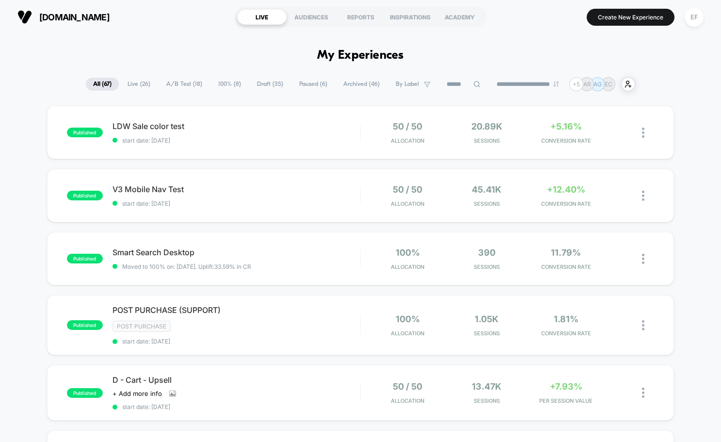
click at [307, 82] on span "Paused ( 6 )" at bounding box center [313, 84] width 43 height 13
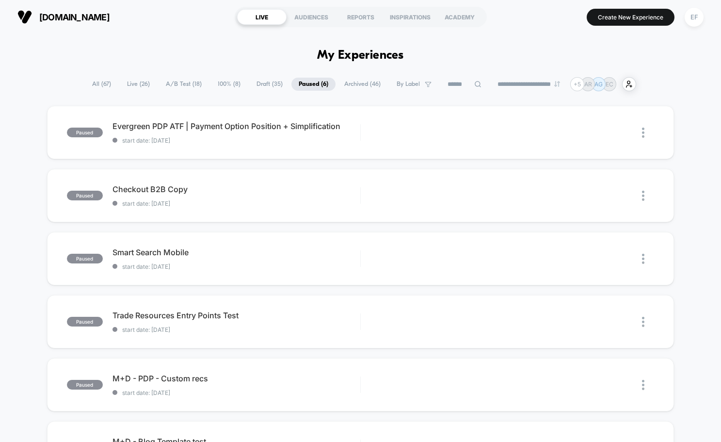
click at [374, 84] on span "Archived ( 46 )" at bounding box center [362, 84] width 51 height 13
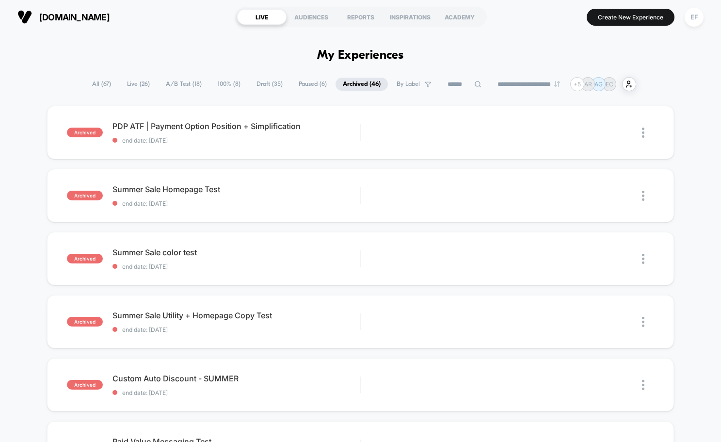
click at [178, 84] on span "A/B Test ( 18 )" at bounding box center [184, 84] width 50 height 13
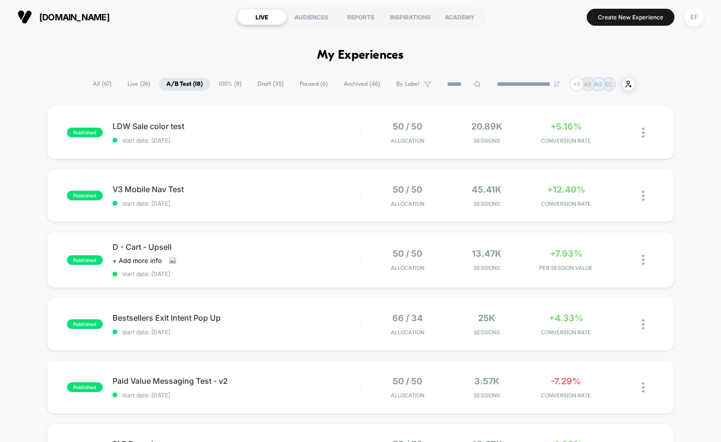
click at [233, 88] on span "100% ( 8 )" at bounding box center [229, 84] width 37 height 13
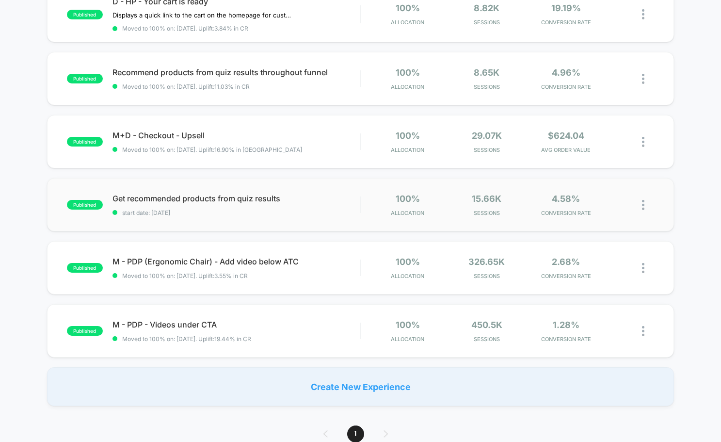
scroll to position [253, 0]
